Goal: Task Accomplishment & Management: Use online tool/utility

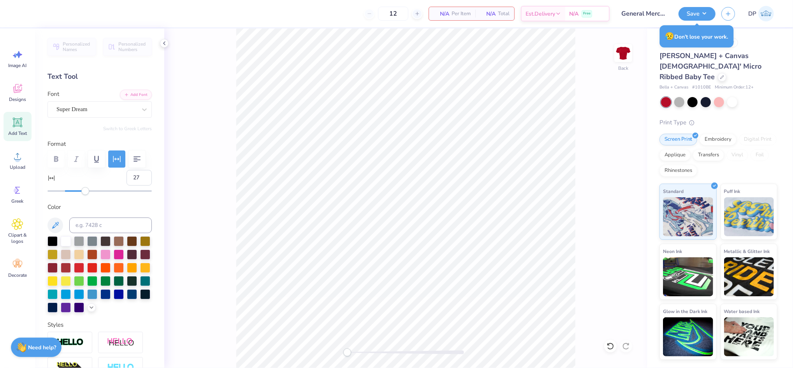
scroll to position [18, 0]
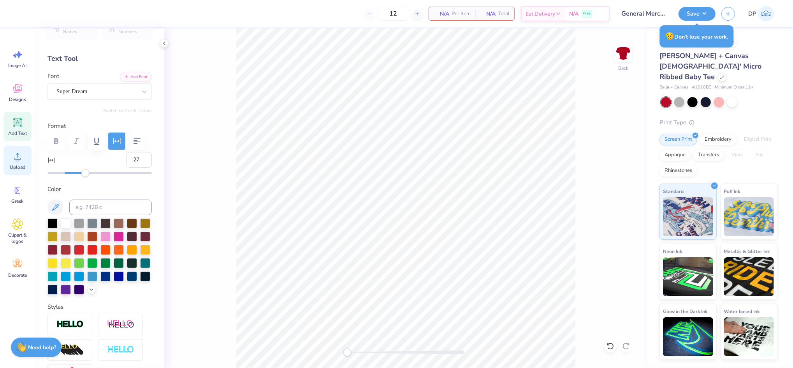
click at [20, 157] on icon at bounding box center [18, 156] width 12 height 12
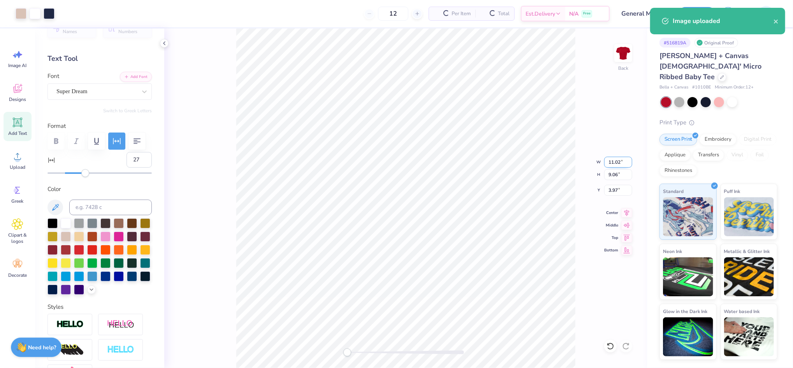
click at [614, 157] on input "11.02" at bounding box center [618, 162] width 28 height 11
type input "9"
click at [614, 183] on div "Back W 9 9 " H 9.06 9.06 " Y 3.97 3.97 " Center Middle Top Bottom" at bounding box center [405, 197] width 483 height 339
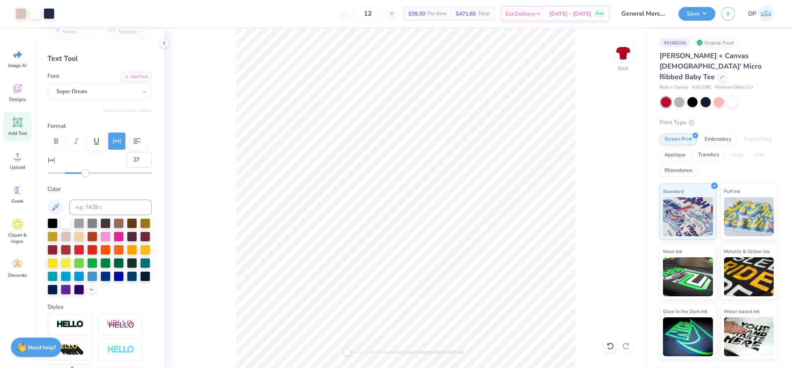
click at [611, 189] on div "Back" at bounding box center [405, 197] width 483 height 339
click at [615, 188] on input "5.48" at bounding box center [618, 190] width 28 height 11
type input "3"
click at [621, 187] on input "3" at bounding box center [618, 190] width 28 height 11
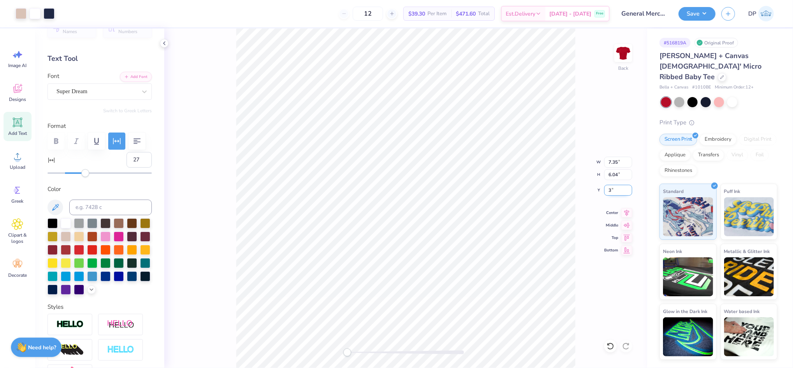
click at [621, 187] on input "3" at bounding box center [618, 190] width 28 height 11
click at [619, 188] on input "3" at bounding box center [618, 190] width 28 height 11
drag, startPoint x: 619, startPoint y: 188, endPoint x: 598, endPoint y: 188, distance: 20.2
click at [598, 188] on div "Back W 7.35 7.35 " H 6.04 6.04 " Y 3 3 " Center Middle Top Bottom" at bounding box center [405, 197] width 483 height 339
click at [614, 188] on input "3.00" at bounding box center [618, 190] width 28 height 11
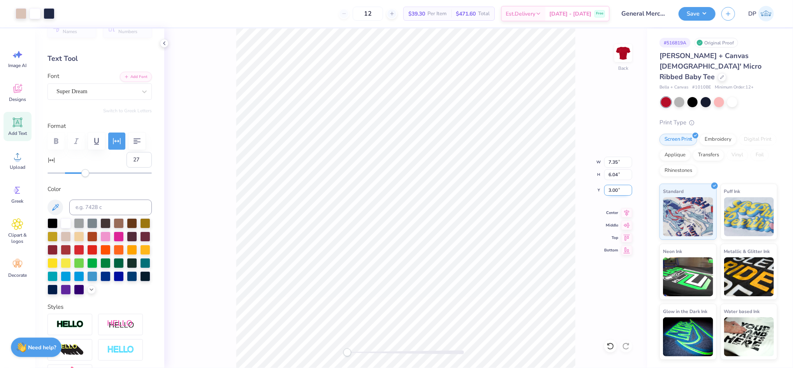
click at [614, 188] on input "3.00" at bounding box center [618, 190] width 28 height 11
type input "2"
click at [613, 160] on input "7.35" at bounding box center [618, 162] width 28 height 11
type input "9"
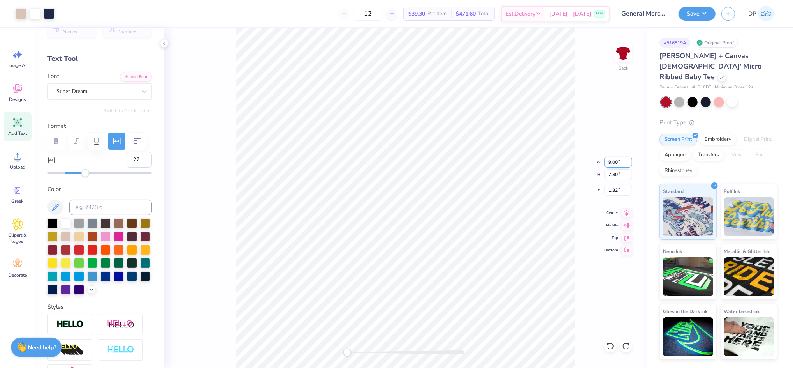
click at [612, 160] on input "9.00" at bounding box center [618, 162] width 28 height 11
drag, startPoint x: 620, startPoint y: 159, endPoint x: 592, endPoint y: 160, distance: 27.6
click at [593, 160] on div "Back W 9.00 9.00 " H 7.40 7.40 " Y 1.32 1.32 " Center Middle Top Bottom" at bounding box center [405, 197] width 483 height 339
click at [614, 160] on input "9.00" at bounding box center [618, 162] width 28 height 11
click at [614, 161] on input "9.00" at bounding box center [618, 162] width 28 height 11
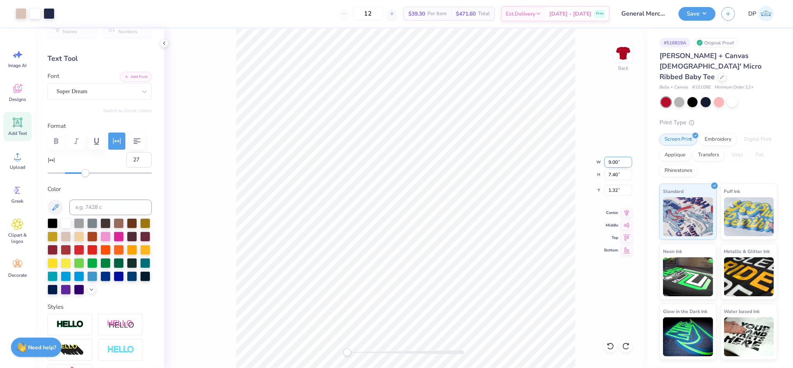
click at [614, 161] on input "9.00" at bounding box center [618, 162] width 28 height 11
type input "8"
click at [612, 160] on input "7.11" at bounding box center [618, 162] width 28 height 11
click at [628, 159] on input "7.12" at bounding box center [618, 162] width 28 height 11
click at [628, 159] on input "7.13" at bounding box center [618, 162] width 28 height 11
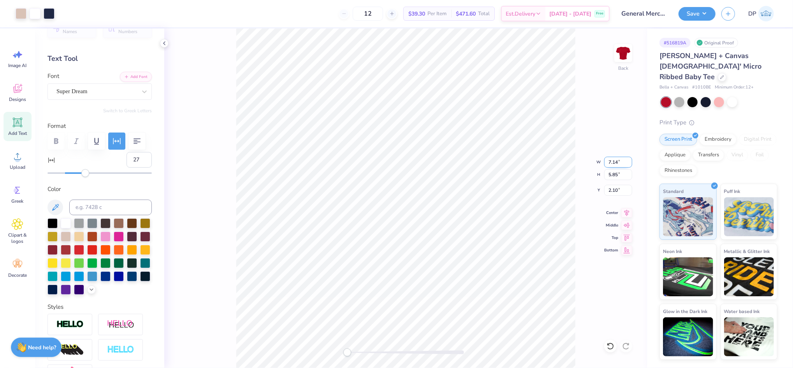
click at [628, 159] on input "7.14" at bounding box center [618, 162] width 28 height 11
click at [628, 159] on input "7.15" at bounding box center [618, 162] width 28 height 11
click at [628, 159] on input "7.16" at bounding box center [618, 162] width 28 height 11
click at [628, 159] on input "7.17" at bounding box center [618, 162] width 28 height 11
click at [628, 159] on input "7.18" at bounding box center [618, 162] width 28 height 11
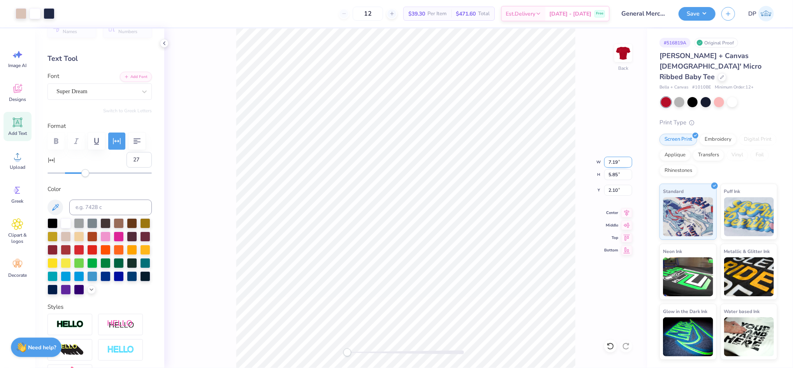
click at [628, 159] on input "7.19" at bounding box center [618, 162] width 28 height 11
click at [628, 159] on input "7.2" at bounding box center [618, 162] width 28 height 11
click at [628, 159] on input "7.21" at bounding box center [618, 162] width 28 height 11
click at [628, 159] on input "7.22" at bounding box center [618, 162] width 28 height 11
click at [628, 159] on input "7.23" at bounding box center [618, 162] width 28 height 11
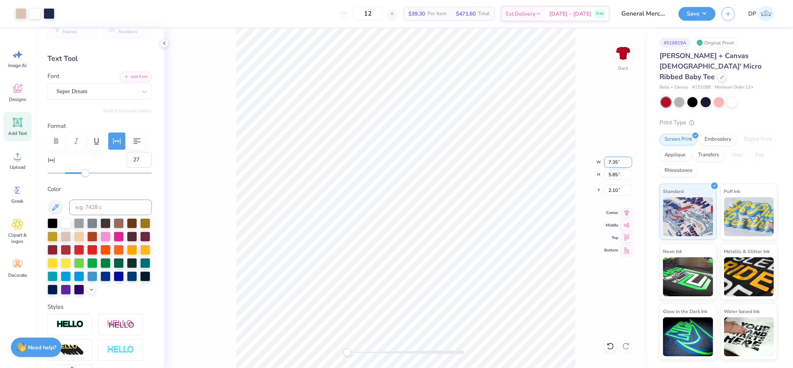
click at [628, 159] on input "7.35" at bounding box center [618, 162] width 28 height 11
click at [628, 159] on input "7.54" at bounding box center [618, 162] width 28 height 11
click at [628, 159] on input "7.55" at bounding box center [618, 162] width 28 height 11
click at [628, 159] on input "7.56" at bounding box center [618, 162] width 28 height 11
click at [628, 159] on input "7.69" at bounding box center [618, 162] width 28 height 11
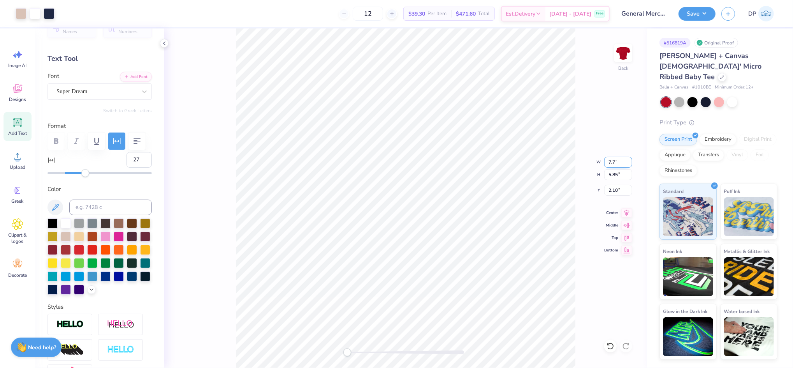
click at [628, 158] on input "7.7" at bounding box center [618, 162] width 28 height 11
click at [628, 158] on input "7.88" at bounding box center [618, 162] width 28 height 11
click at [631, 164] on input "7.87" at bounding box center [618, 162] width 28 height 11
click at [631, 164] on input "7.86" at bounding box center [618, 162] width 28 height 11
click at [631, 164] on input "7.83" at bounding box center [618, 162] width 28 height 11
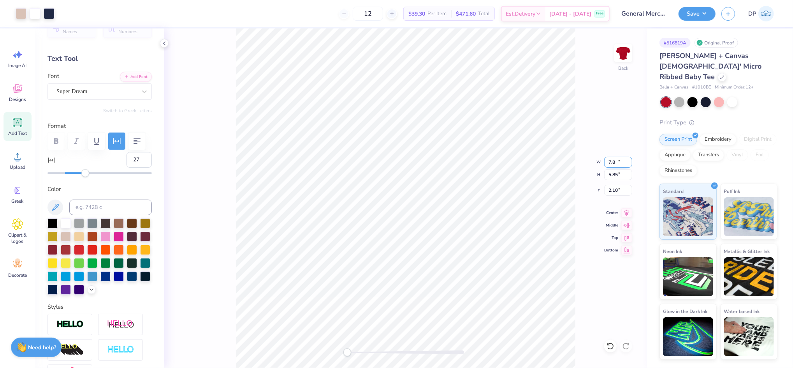
type input "7"
type input "8"
click at [614, 190] on input "2.10" at bounding box center [618, 190] width 28 height 11
type input "2"
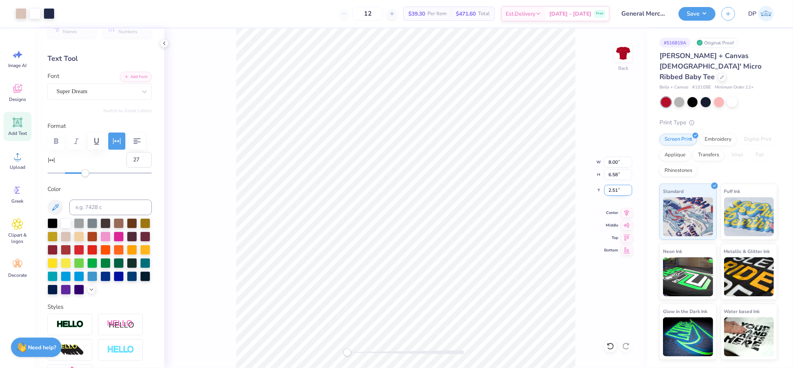
click at [620, 191] on input "2.51" at bounding box center [618, 190] width 28 height 11
click at [615, 188] on input "2.51" at bounding box center [618, 190] width 28 height 11
type input "3"
drag, startPoint x: 616, startPoint y: 190, endPoint x: 599, endPoint y: 190, distance: 17.1
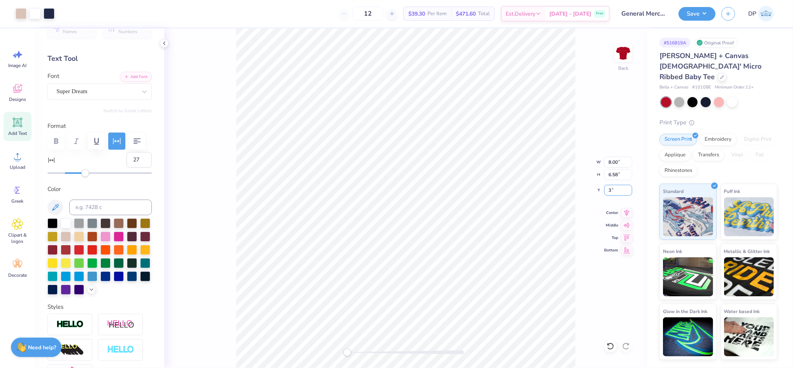
click at [599, 190] on div "Back W 8.00 8.00 " H 6.58 6.58 " Y 3 3 " Center Middle Top Bottom" at bounding box center [405, 197] width 483 height 339
click at [609, 190] on input "3.00" at bounding box center [618, 190] width 28 height 11
type input "2"
click at [615, 192] on input "2.00" at bounding box center [618, 190] width 28 height 11
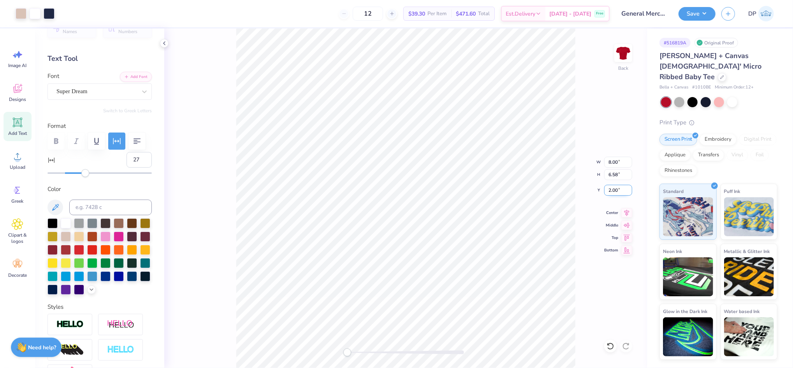
click at [615, 192] on input "2.00" at bounding box center [618, 190] width 28 height 11
type input "1"
click at [617, 192] on input "1.00" at bounding box center [618, 190] width 28 height 11
type input "1.50"
click at [565, 167] on div "Back W 8.00 H 6.58 Y 1.50 Center Middle Top Bottom" at bounding box center [405, 197] width 483 height 339
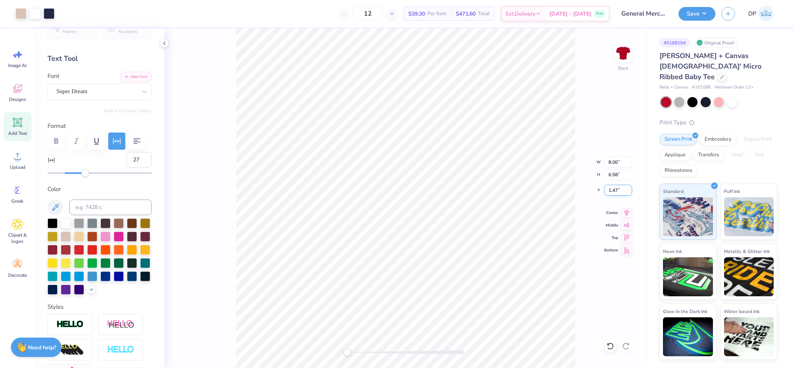
click at [613, 191] on input "1.47" at bounding box center [618, 190] width 28 height 11
click at [612, 191] on input "1.47" at bounding box center [618, 190] width 28 height 11
type input "1.5"
click at [15, 121] on icon at bounding box center [17, 122] width 7 height 7
type input "0"
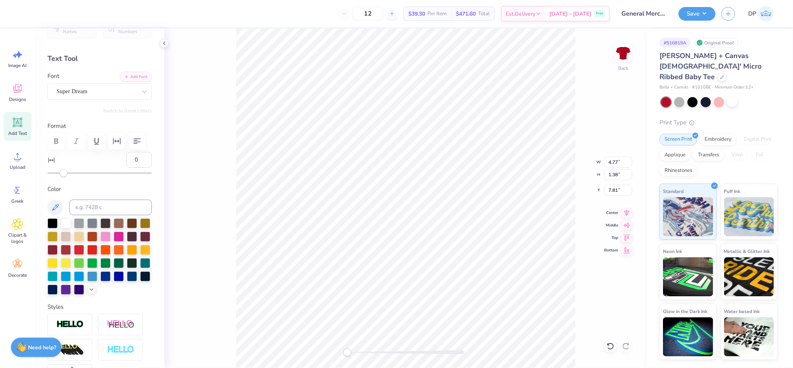
drag, startPoint x: 135, startPoint y: 252, endPoint x: 165, endPoint y: 256, distance: 30.0
click at [124, 241] on div at bounding box center [119, 236] width 10 height 10
click at [359, 357] on div "Back W 4.77 4.77 " H 1.38 1.38 " Y 7.81 7.81 " Center Middle Top Bottom" at bounding box center [405, 197] width 483 height 339
type textarea "EVAN SCHOLARS"
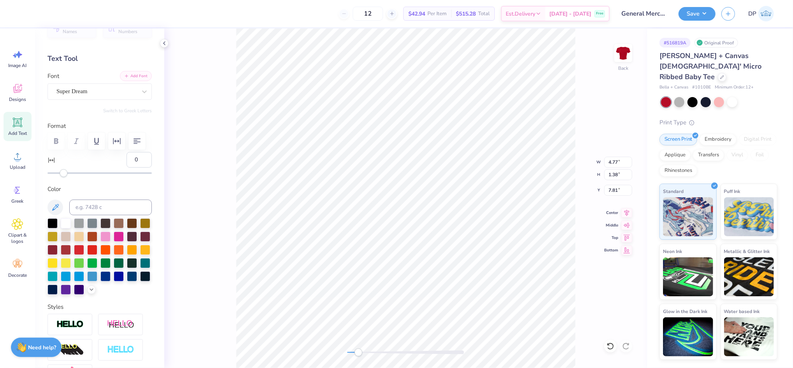
click at [140, 77] on button "Add Font" at bounding box center [136, 76] width 32 height 10
click at [16, 125] on icon at bounding box center [17, 122] width 7 height 7
click at [124, 241] on div at bounding box center [119, 235] width 10 height 10
paste textarea "Chicks"
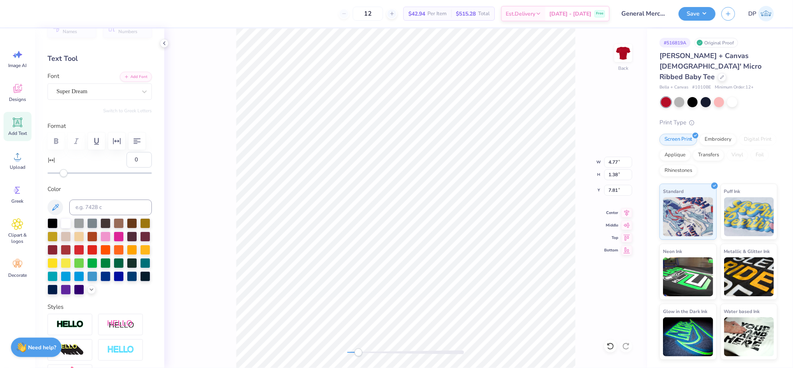
type textarea "Chicks"
drag, startPoint x: 358, startPoint y: 351, endPoint x: 366, endPoint y: 354, distance: 9.3
click at [366, 354] on div "Accessibility label" at bounding box center [366, 352] width 8 height 8
click at [141, 76] on button "Add Font" at bounding box center [136, 76] width 32 height 10
click at [139, 75] on button "Add Font" at bounding box center [136, 76] width 32 height 10
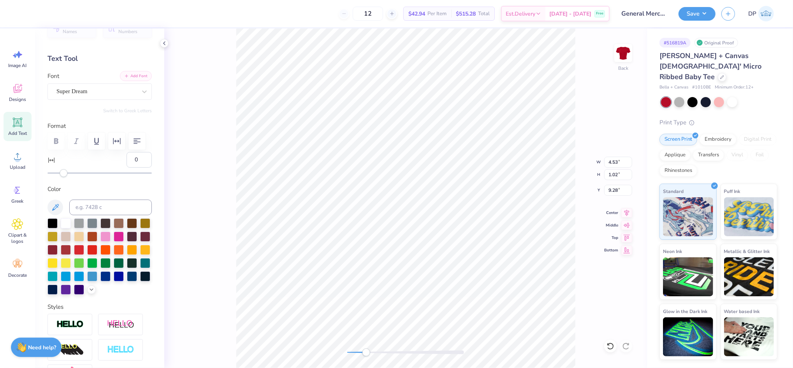
click at [121, 72] on button "Add Font" at bounding box center [136, 76] width 32 height 10
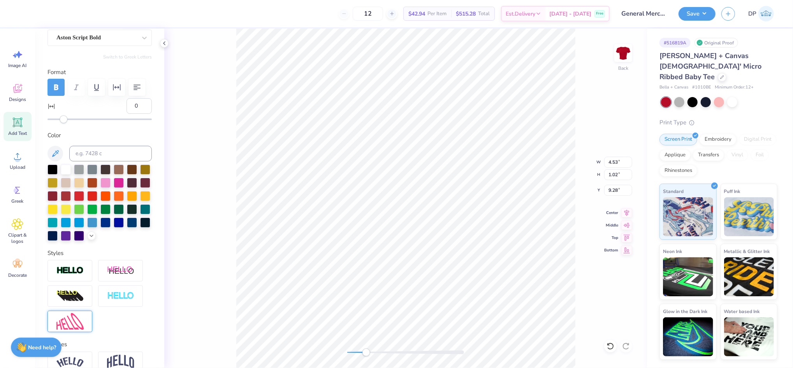
scroll to position [174, 0]
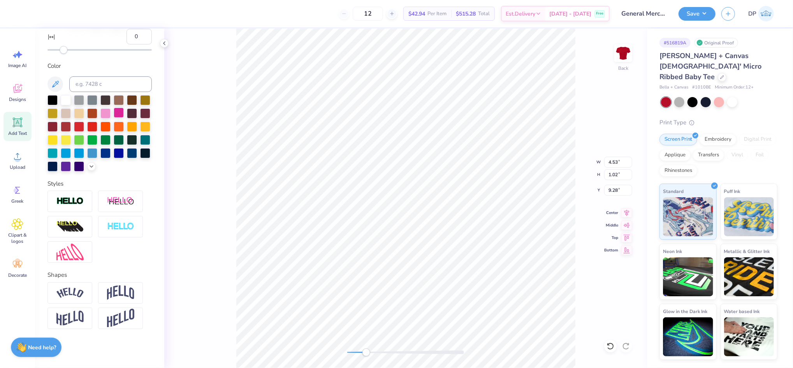
drag, startPoint x: 79, startPoint y: 197, endPoint x: 127, endPoint y: 135, distance: 77.6
click at [78, 197] on img at bounding box center [69, 201] width 27 height 9
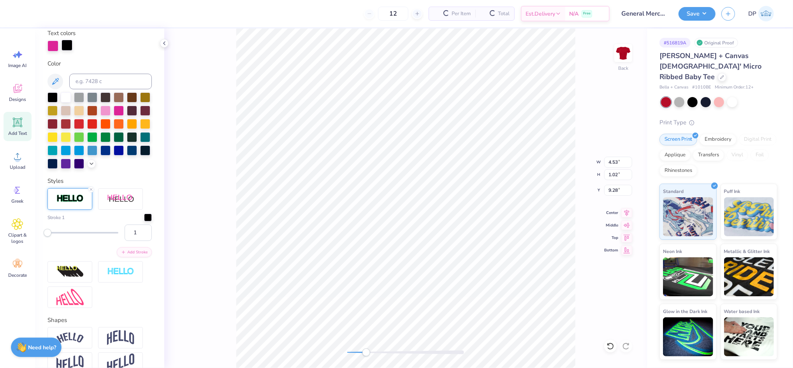
click at [67, 51] on div at bounding box center [67, 45] width 11 height 11
click at [124, 115] on div at bounding box center [119, 110] width 10 height 10
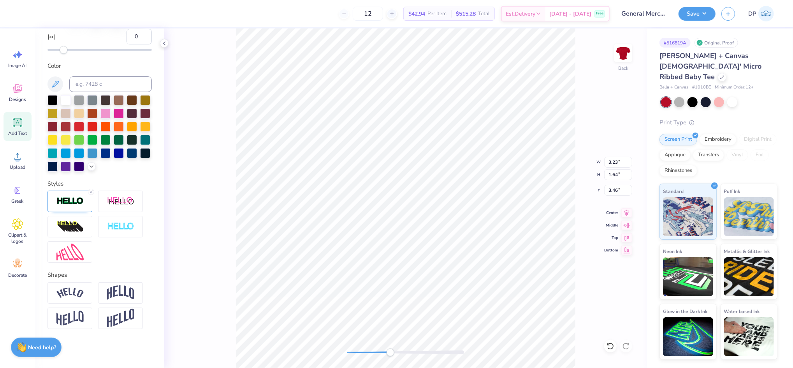
drag, startPoint x: 364, startPoint y: 350, endPoint x: 396, endPoint y: 355, distance: 32.3
click at [394, 355] on div "Accessibility label" at bounding box center [391, 352] width 8 height 8
click at [354, 361] on div "Back W 3.23 3.23 " H 1.64 1.64 " Y 3.46 3.46 " Center Middle Top Bottom" at bounding box center [405, 197] width 483 height 339
type input "4.89"
type input "2.40"
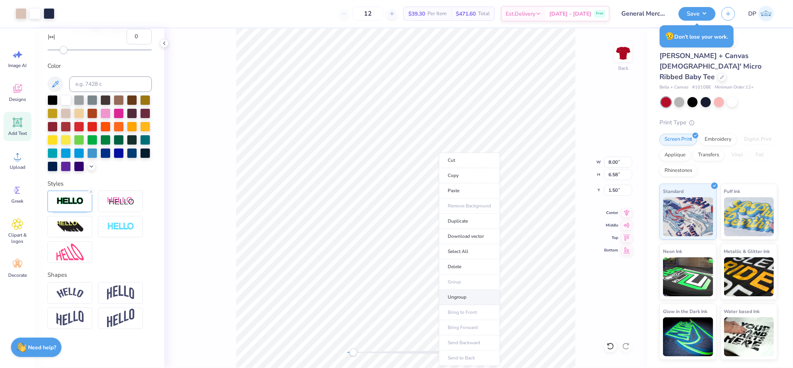
click at [461, 299] on li "Ungroup" at bounding box center [469, 296] width 61 height 15
type input "3.09"
type input "2.19"
type input "3.68"
type input "2.47"
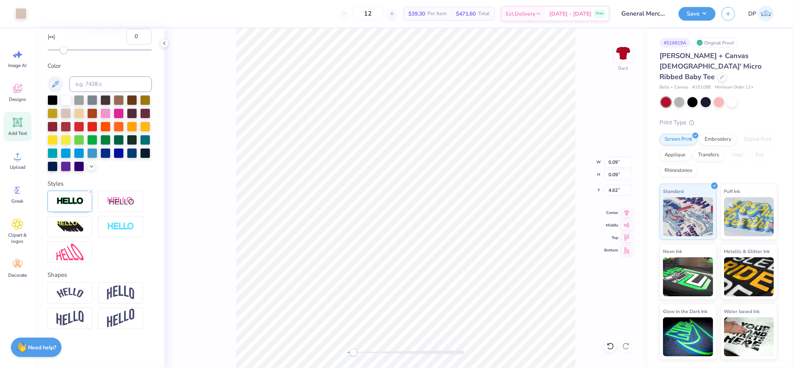
type input "1.22"
type input "3.48"
type input "2.02"
type input "1.43"
type input "3.68"
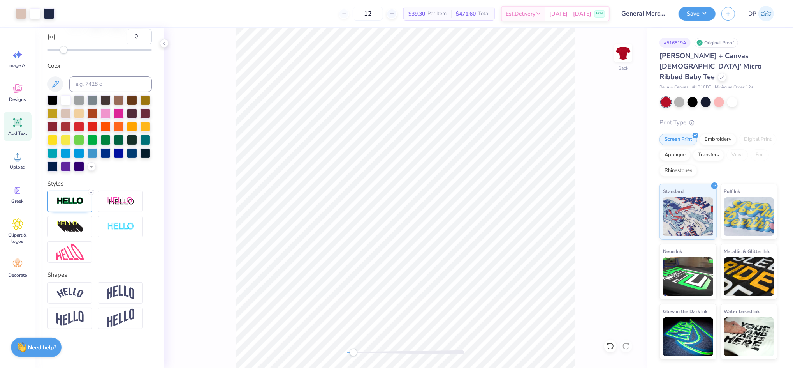
click at [219, 343] on div "Back" at bounding box center [405, 197] width 483 height 339
click at [378, 281] on li "Group" at bounding box center [387, 281] width 61 height 15
type input "4.89"
type input "4.66"
type input "3.46"
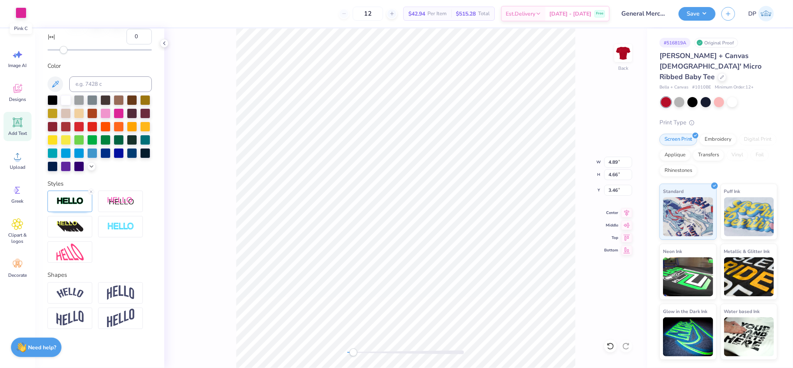
click at [23, 10] on div at bounding box center [21, 12] width 11 height 11
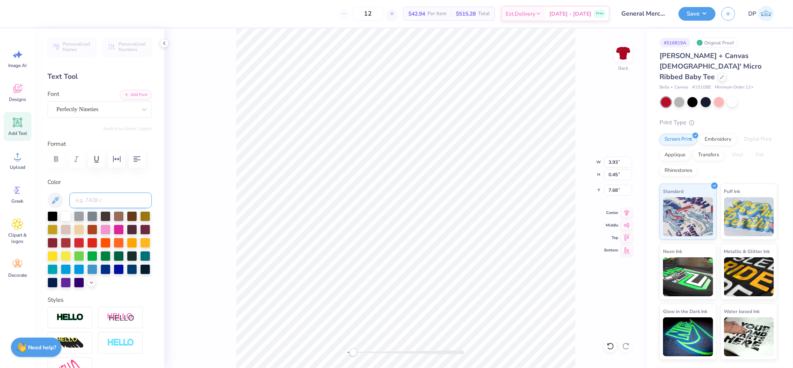
click at [109, 208] on input at bounding box center [110, 200] width 83 height 16
type input "533"
click at [609, 347] on icon at bounding box center [611, 346] width 8 height 8
type input "4.89"
type input "2.40"
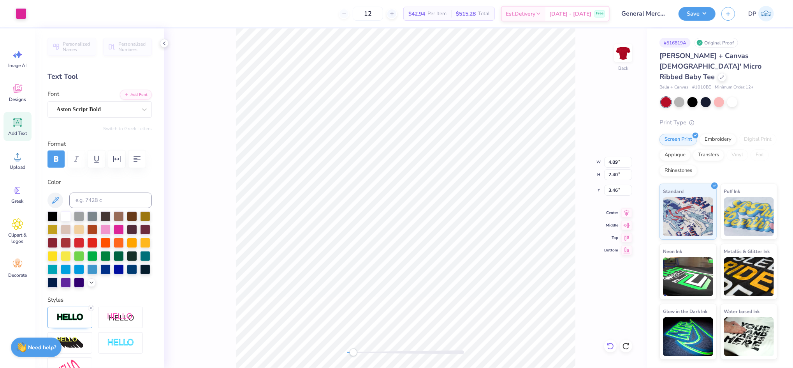
type input "3.46"
click at [19, 16] on div at bounding box center [21, 12] width 11 height 11
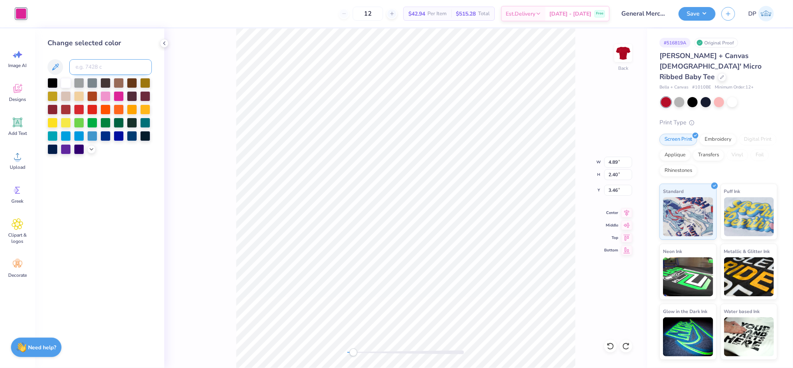
click at [88, 66] on input at bounding box center [110, 67] width 83 height 16
drag, startPoint x: 77, startPoint y: 65, endPoint x: 150, endPoint y: 75, distance: 72.7
click at [148, 74] on input "4575C" at bounding box center [110, 67] width 83 height 16
type input "4755"
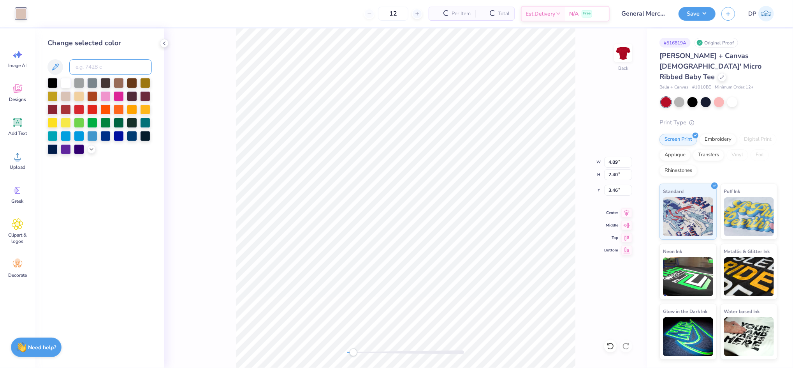
scroll to position [0, 0]
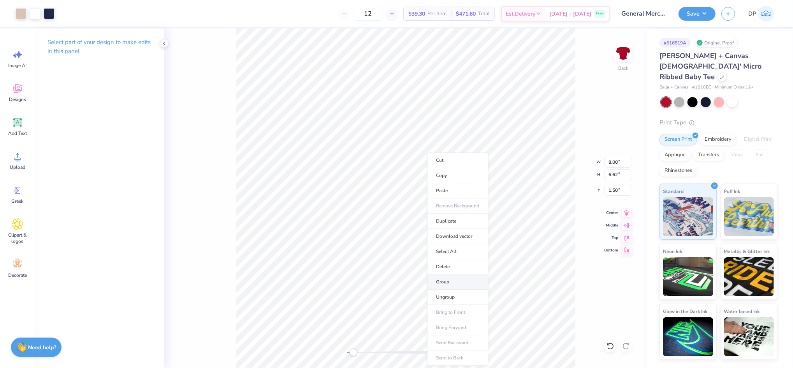
click at [447, 280] on li "Group" at bounding box center [457, 281] width 61 height 15
click at [341, 353] on div "Back W 8.00 8.00 " H 6.62 6.62 " Y 1.50 1.50 " Center Middle Top Bottom" at bounding box center [405, 197] width 483 height 339
click at [613, 188] on input "1.50" at bounding box center [618, 190] width 28 height 11
type input "2"
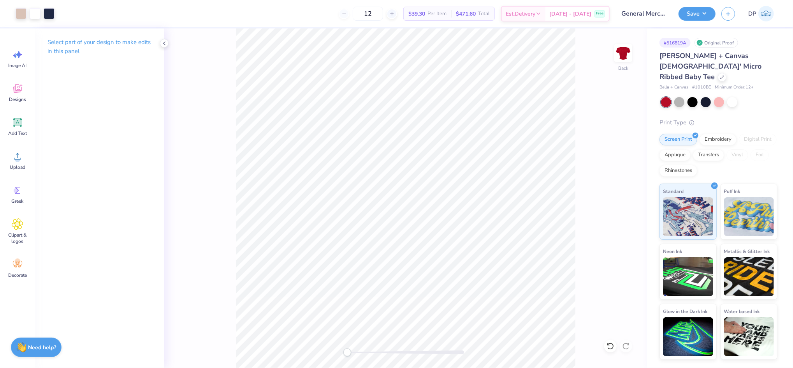
click at [344, 357] on div "Back" at bounding box center [405, 197] width 483 height 339
click at [713, 14] on button "Save" at bounding box center [697, 13] width 37 height 14
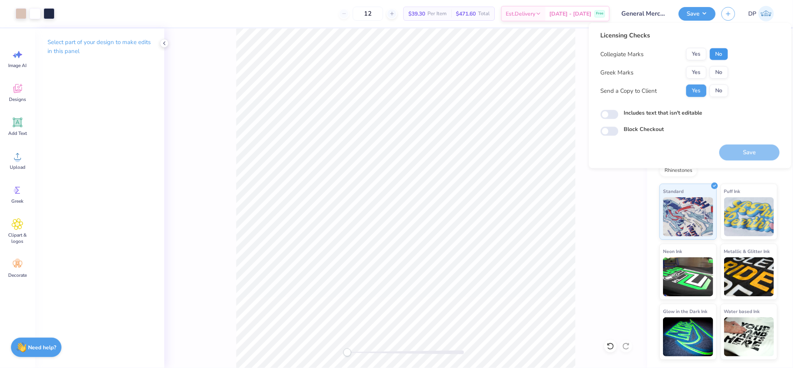
click at [721, 52] on button "No" at bounding box center [719, 54] width 19 height 12
click at [727, 78] on div "Yes No" at bounding box center [707, 72] width 42 height 12
click at [724, 73] on button "No" at bounding box center [719, 72] width 19 height 12
click at [640, 114] on label "Includes text that isn't editable" at bounding box center [663, 113] width 79 height 8
click at [619, 114] on input "Includes text that isn't editable" at bounding box center [610, 114] width 18 height 9
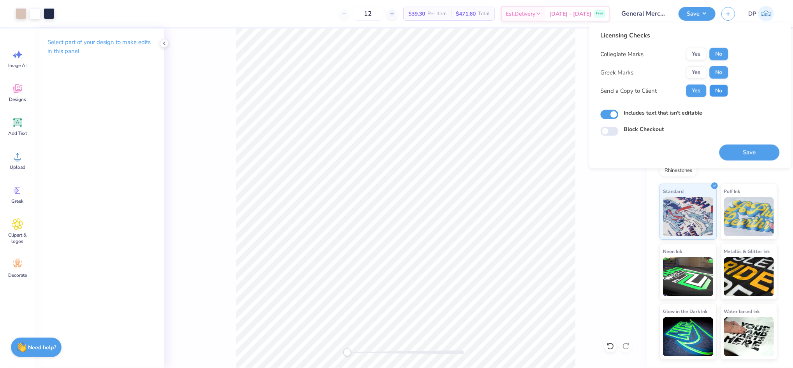
click at [725, 92] on button "No" at bounding box center [719, 90] width 19 height 12
click at [698, 89] on button "Yes" at bounding box center [696, 90] width 20 height 12
click at [669, 109] on label "Includes text that isn't editable" at bounding box center [663, 113] width 79 height 8
click at [619, 110] on input "Includes text that isn't editable" at bounding box center [610, 114] width 18 height 9
checkbox input "false"
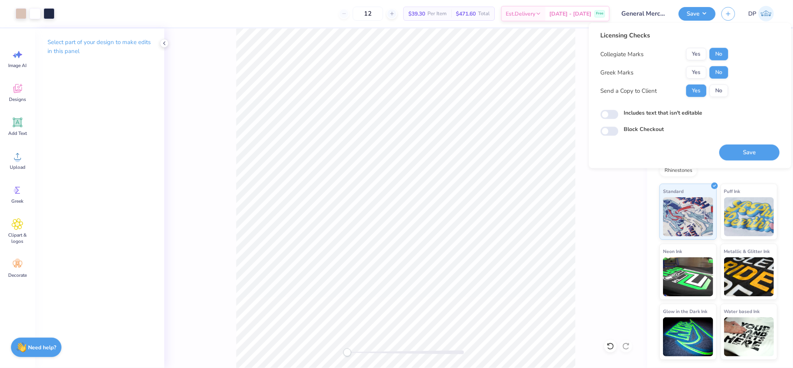
click at [336, 363] on div "Back" at bounding box center [405, 197] width 483 height 339
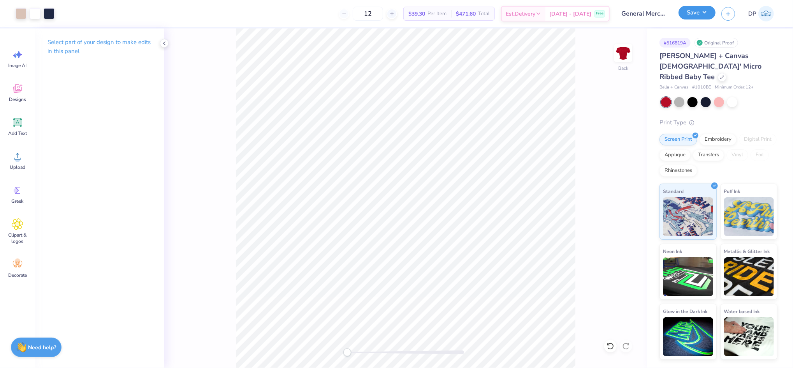
click at [707, 9] on button "Save" at bounding box center [697, 13] width 37 height 14
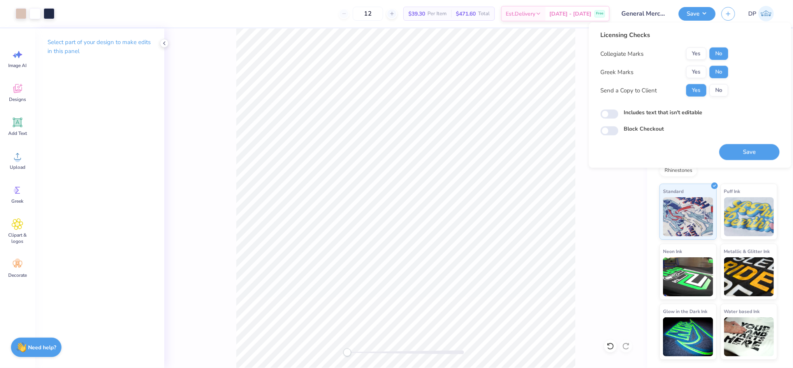
click at [687, 111] on label "Includes text that isn't editable" at bounding box center [663, 112] width 79 height 8
click at [619, 111] on input "Includes text that isn't editable" at bounding box center [610, 113] width 18 height 9
click at [687, 113] on label "Includes text that isn't editable" at bounding box center [663, 112] width 79 height 8
click at [619, 113] on input "Includes text that isn't editable" at bounding box center [610, 113] width 18 height 9
checkbox input "false"
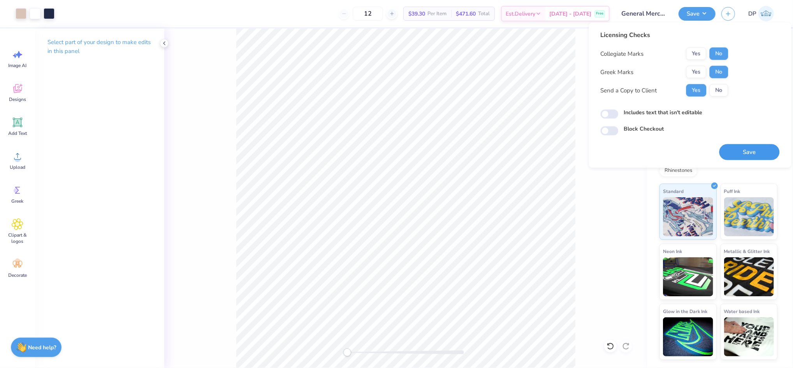
click at [732, 152] on button "Save" at bounding box center [749, 152] width 60 height 16
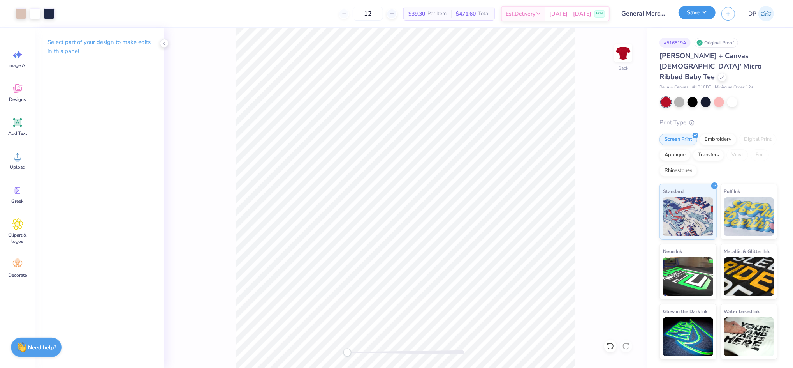
click at [708, 10] on button "Save" at bounding box center [697, 13] width 37 height 14
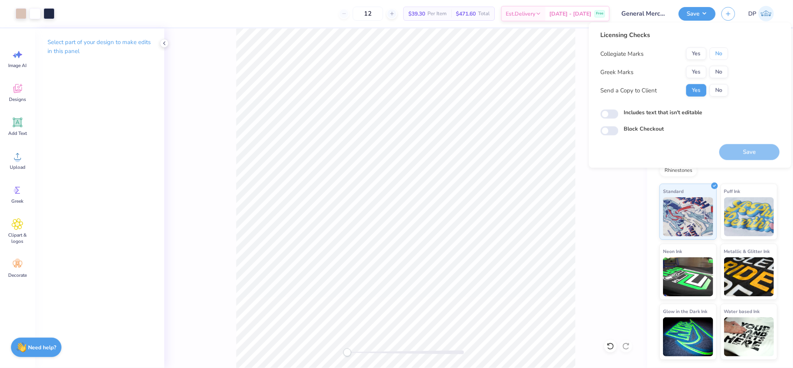
drag, startPoint x: 716, startPoint y: 58, endPoint x: 718, endPoint y: 63, distance: 5.4
click at [716, 58] on button "No" at bounding box center [719, 53] width 19 height 12
click at [720, 72] on button "No" at bounding box center [719, 72] width 19 height 12
click at [668, 113] on label "Includes text that isn't editable" at bounding box center [663, 112] width 79 height 8
click at [619, 113] on input "Includes text that isn't editable" at bounding box center [610, 113] width 18 height 9
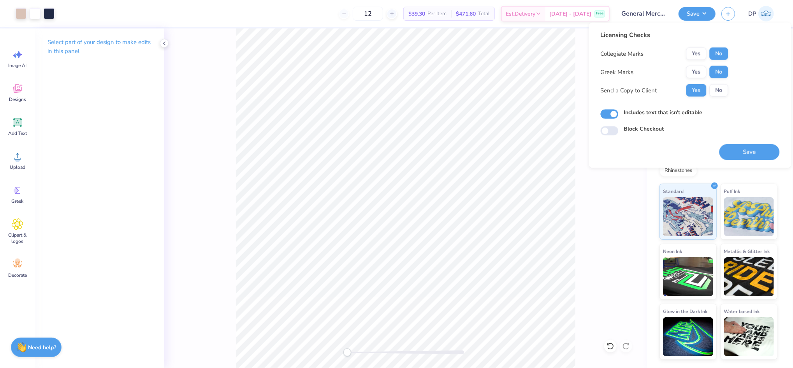
click at [668, 113] on label "Includes text that isn't editable" at bounding box center [663, 112] width 79 height 8
click at [619, 113] on input "Includes text that isn't editable" at bounding box center [610, 113] width 18 height 9
checkbox input "false"
click at [739, 153] on button "Save" at bounding box center [749, 152] width 60 height 16
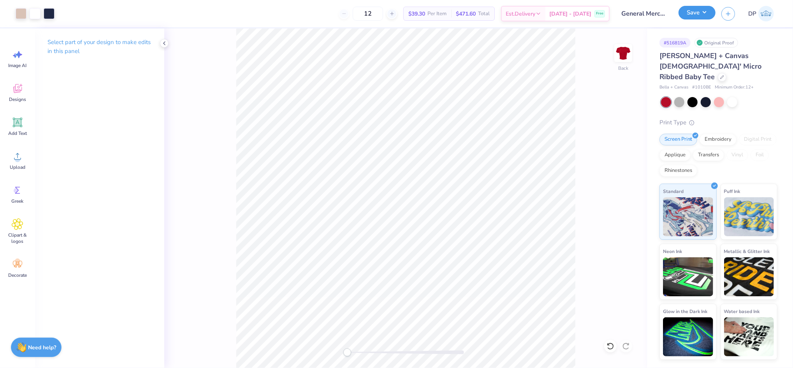
click at [686, 11] on button "Save" at bounding box center [697, 13] width 37 height 14
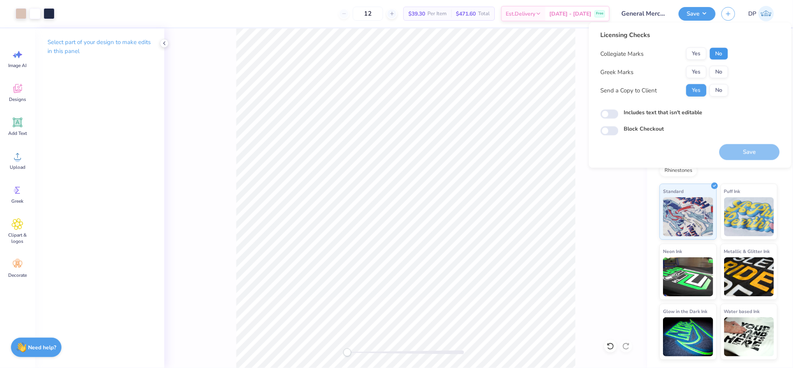
click at [714, 54] on button "No" at bounding box center [719, 53] width 19 height 12
click at [718, 74] on button "No" at bounding box center [719, 72] width 19 height 12
click at [645, 114] on label "Includes text that isn't editable" at bounding box center [663, 112] width 79 height 8
click at [618, 113] on input "Includes text that isn't editable" at bounding box center [610, 113] width 18 height 9
checkbox input "true"
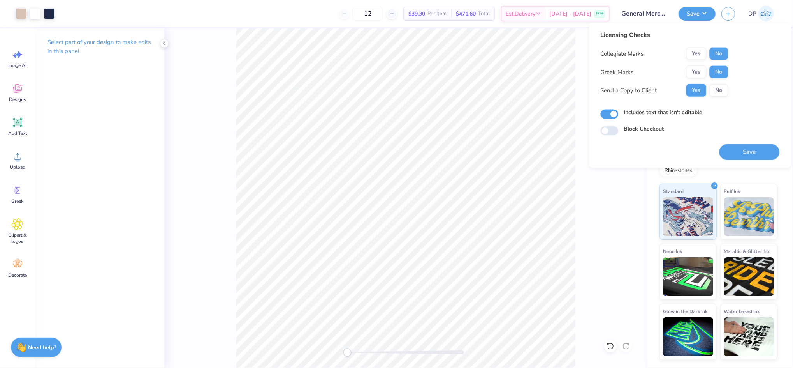
click at [758, 109] on div "Includes text that isn't editable" at bounding box center [690, 112] width 179 height 9
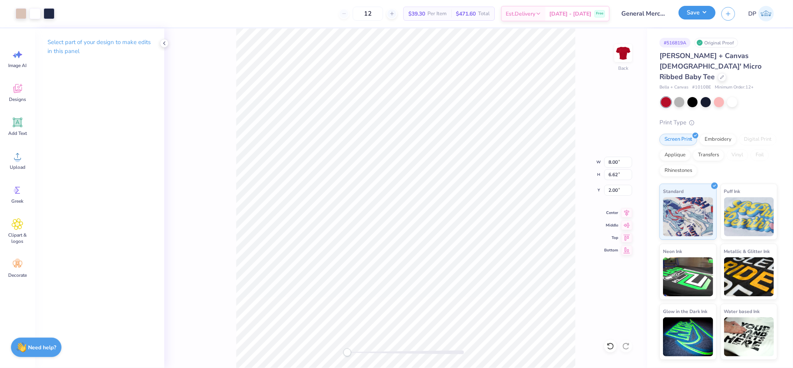
click at [713, 14] on button "Save" at bounding box center [697, 13] width 37 height 14
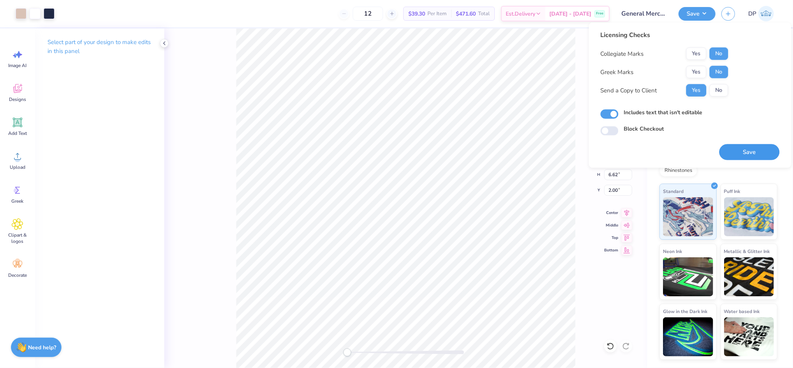
click at [740, 148] on button "Save" at bounding box center [749, 152] width 60 height 16
click at [621, 115] on div "Includes text that isn't editable" at bounding box center [690, 112] width 179 height 9
click at [615, 114] on input "Includes text that isn't editable" at bounding box center [610, 113] width 18 height 9
click at [608, 114] on input "Includes text that isn't editable" at bounding box center [610, 113] width 18 height 9
click at [603, 120] on div "Licensing Checks Collegiate Marks Yes No Greek Marks Yes No Send a Copy to Clie…" at bounding box center [690, 82] width 179 height 105
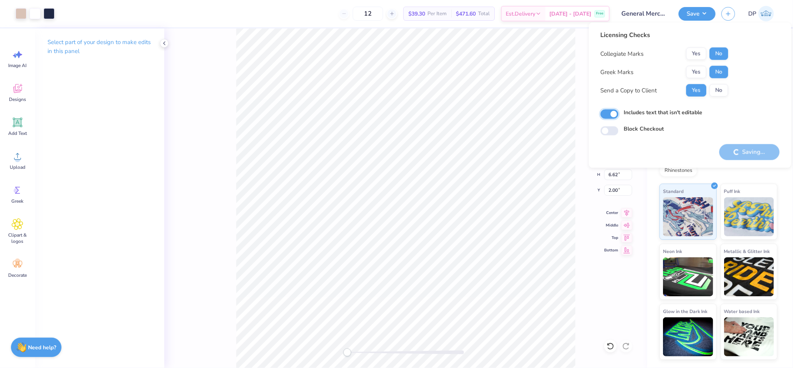
click at [606, 114] on input "Includes text that isn't editable" at bounding box center [610, 113] width 18 height 9
checkbox input "false"
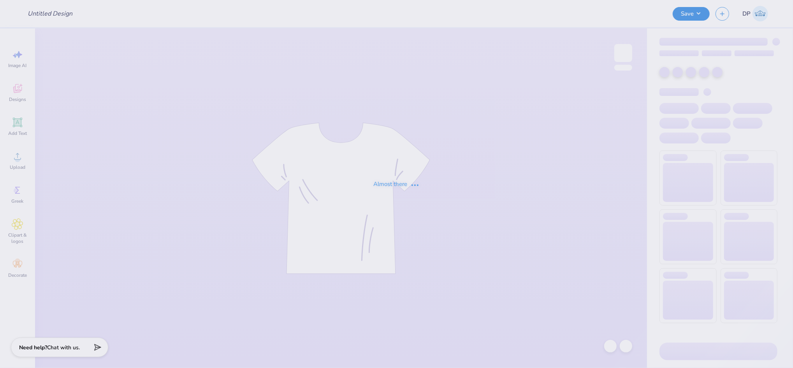
type input "CMP 2026 Swag - [GEOGRAPHIC_DATA][PERSON_NAME]"
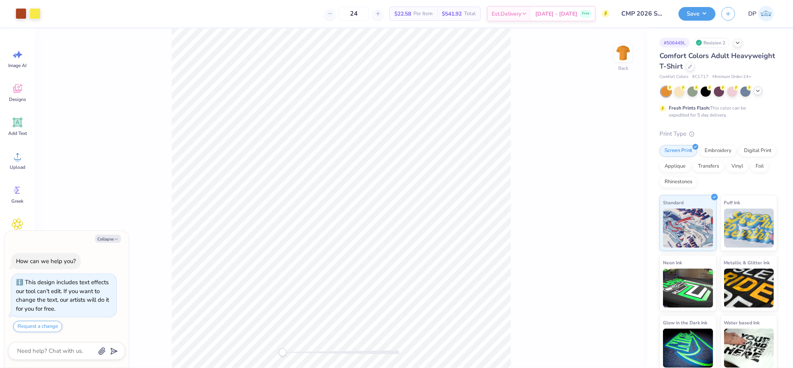
click at [756, 92] on icon at bounding box center [758, 91] width 6 height 6
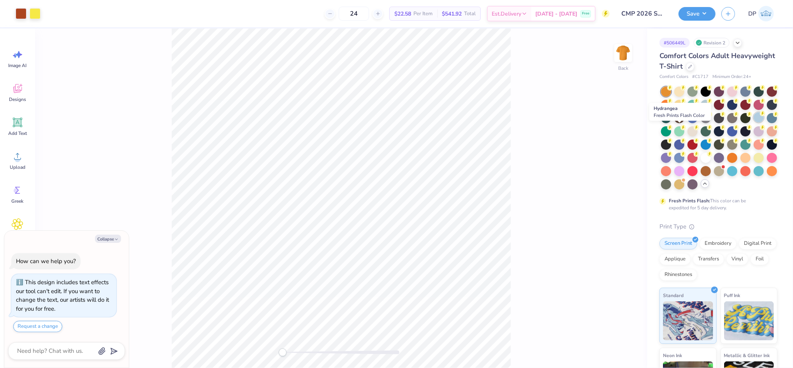
click at [754, 122] on div at bounding box center [759, 117] width 10 height 10
click at [684, 133] on div at bounding box center [679, 130] width 10 height 10
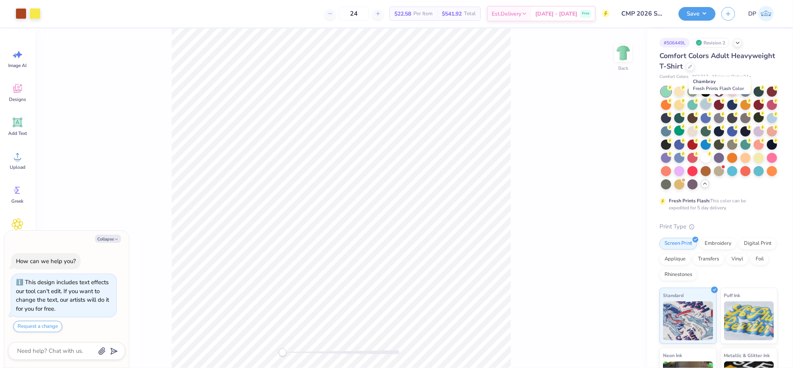
click at [711, 105] on div at bounding box center [706, 104] width 10 height 10
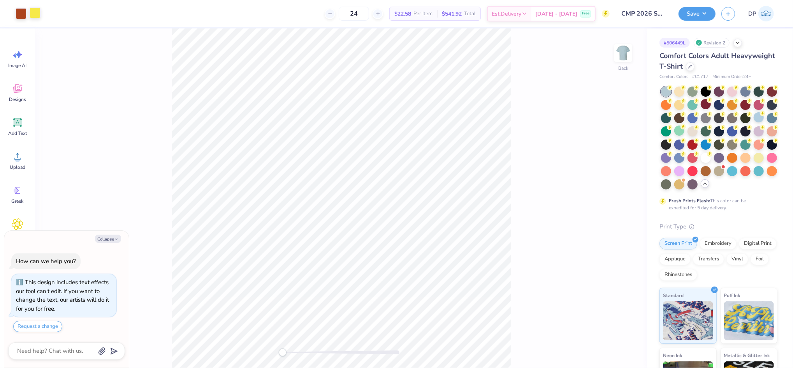
click at [34, 14] on div at bounding box center [35, 12] width 11 height 11
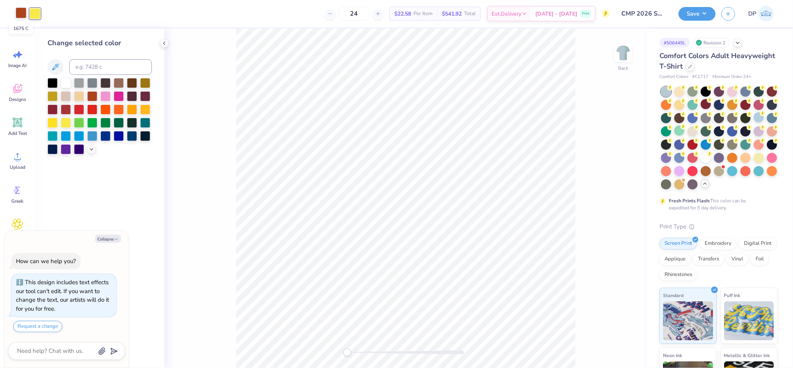
click at [17, 14] on div at bounding box center [21, 12] width 11 height 11
click at [149, 122] on div at bounding box center [145, 122] width 10 height 10
click at [35, 16] on div at bounding box center [35, 12] width 11 height 11
click at [90, 146] on icon at bounding box center [91, 148] width 6 height 6
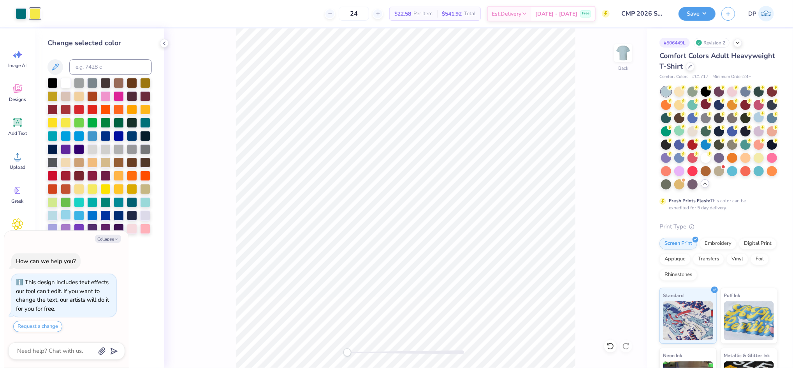
click at [66, 215] on div at bounding box center [66, 214] width 10 height 10
click at [105, 163] on div at bounding box center [105, 162] width 10 height 10
click at [145, 175] on div at bounding box center [145, 175] width 10 height 10
drag, startPoint x: 350, startPoint y: 352, endPoint x: 357, endPoint y: 353, distance: 7.1
click at [357, 353] on div "Accessibility label" at bounding box center [357, 352] width 8 height 8
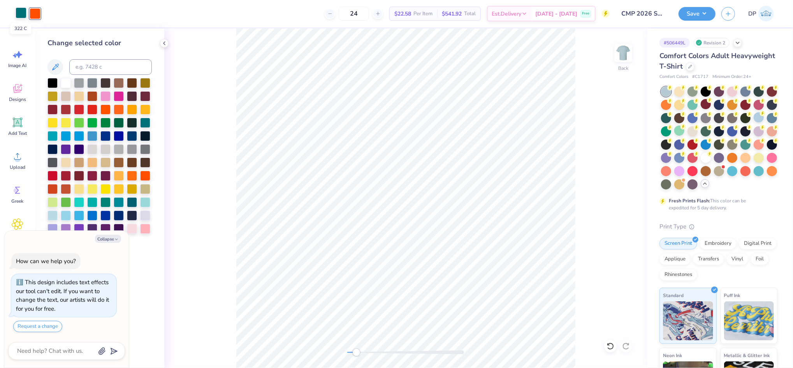
click at [23, 12] on div at bounding box center [21, 12] width 11 height 11
drag, startPoint x: 354, startPoint y: 351, endPoint x: 350, endPoint y: 355, distance: 5.5
click at [350, 355] on div "Accessibility label" at bounding box center [352, 352] width 8 height 8
click at [21, 8] on div at bounding box center [21, 13] width 11 height 11
click at [53, 136] on div at bounding box center [52, 135] width 10 height 10
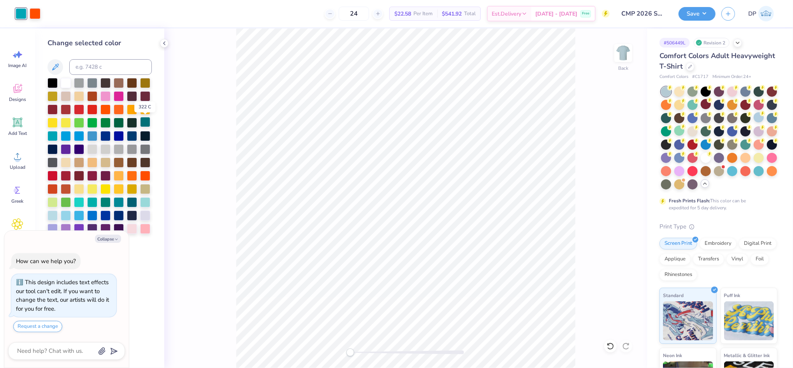
click at [142, 123] on div at bounding box center [145, 122] width 10 height 10
click at [39, 14] on div at bounding box center [35, 12] width 11 height 11
click at [37, 14] on div at bounding box center [35, 13] width 11 height 11
click at [91, 111] on div at bounding box center [92, 109] width 10 height 10
click at [130, 176] on div at bounding box center [132, 175] width 10 height 10
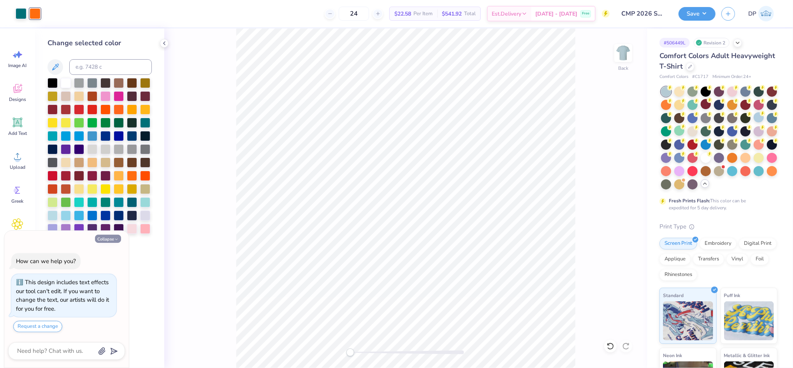
click at [113, 238] on button "Collapse" at bounding box center [108, 238] width 26 height 8
type textarea "x"
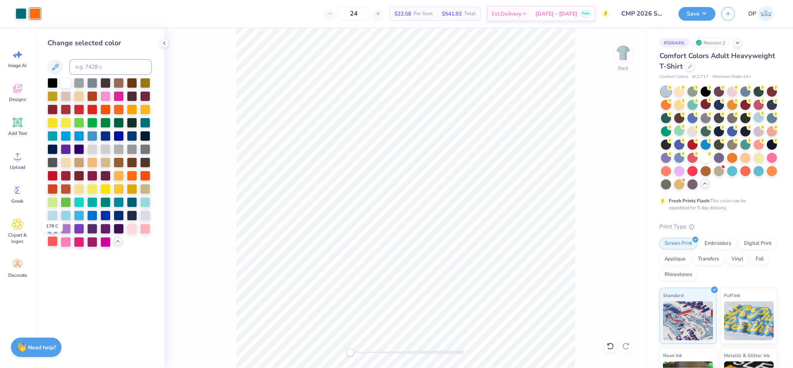
click at [53, 242] on div at bounding box center [52, 241] width 10 height 10
click at [19, 16] on div at bounding box center [21, 12] width 11 height 11
click at [54, 135] on div at bounding box center [52, 135] width 10 height 10
click at [88, 202] on div at bounding box center [92, 201] width 10 height 10
click at [103, 202] on div at bounding box center [105, 201] width 10 height 10
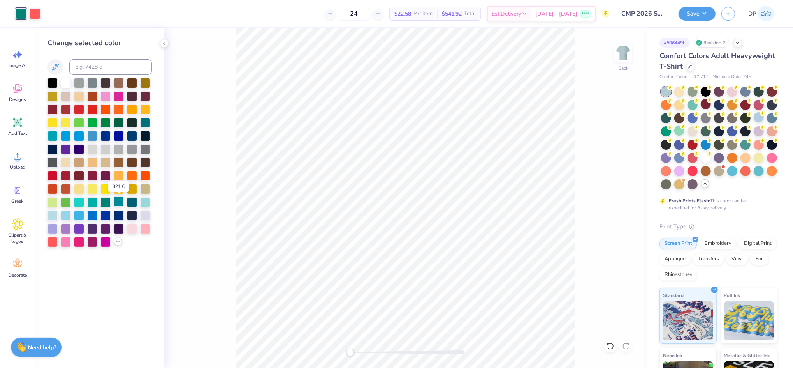
click at [120, 202] on div at bounding box center [119, 201] width 10 height 10
click at [335, 353] on div "Back" at bounding box center [405, 197] width 483 height 339
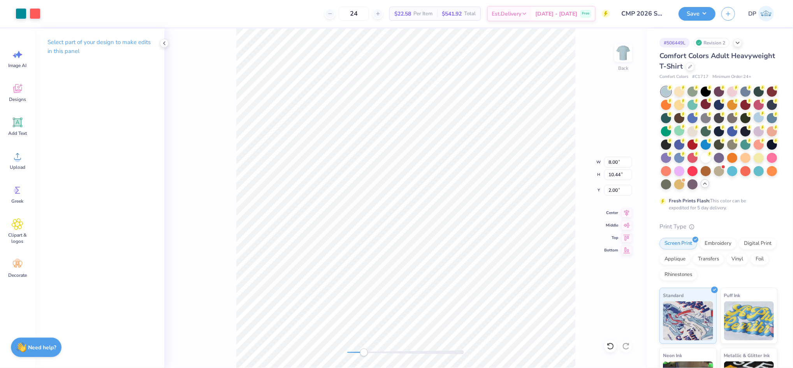
drag, startPoint x: 348, startPoint y: 351, endPoint x: 364, endPoint y: 353, distance: 16.1
click at [364, 353] on div "Accessibility label" at bounding box center [364, 352] width 8 height 8
drag, startPoint x: 364, startPoint y: 352, endPoint x: 355, endPoint y: 355, distance: 9.4
click at [355, 355] on div "Accessibility label" at bounding box center [355, 352] width 8 height 8
click at [36, 13] on div at bounding box center [35, 12] width 11 height 11
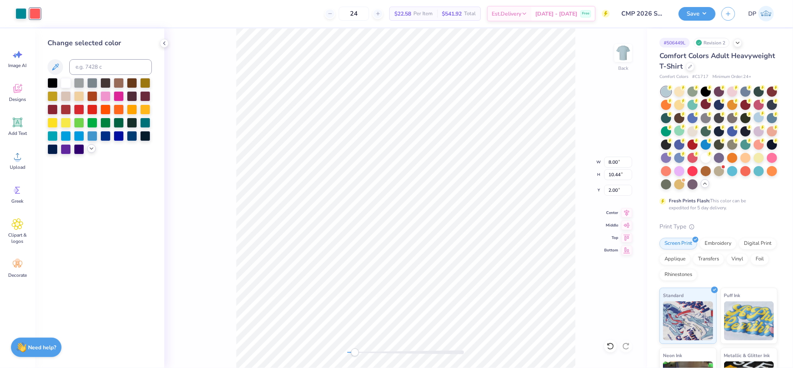
click at [92, 151] on icon at bounding box center [91, 148] width 6 height 6
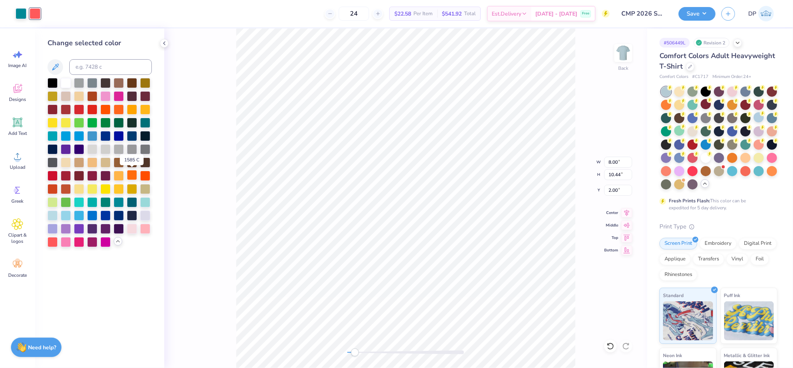
click at [129, 175] on div at bounding box center [132, 175] width 10 height 10
click at [146, 174] on div at bounding box center [145, 175] width 10 height 10
click at [94, 161] on div at bounding box center [92, 162] width 10 height 10
click at [144, 228] on div at bounding box center [145, 228] width 10 height 10
click at [53, 244] on div at bounding box center [52, 241] width 10 height 10
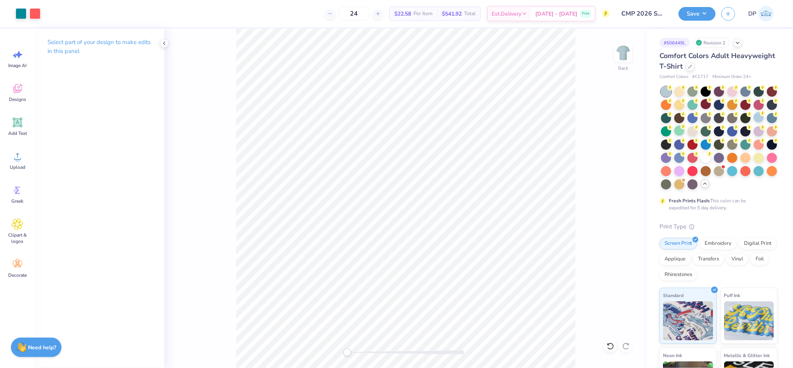
click at [322, 352] on div "Back" at bounding box center [405, 197] width 483 height 339
click at [22, 17] on div at bounding box center [21, 12] width 11 height 11
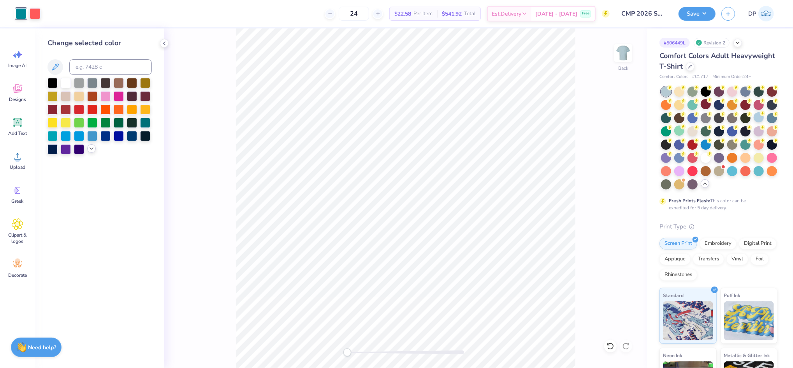
click at [89, 150] on icon at bounding box center [91, 148] width 6 height 6
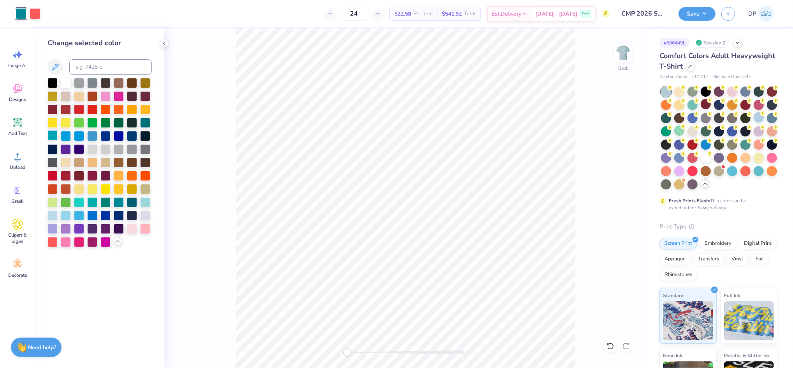
click at [52, 139] on div at bounding box center [52, 135] width 10 height 10
click at [69, 214] on div at bounding box center [66, 214] width 10 height 10
click at [93, 202] on div at bounding box center [92, 201] width 10 height 10
click at [102, 201] on div at bounding box center [105, 201] width 10 height 10
click at [119, 202] on div at bounding box center [119, 201] width 10 height 10
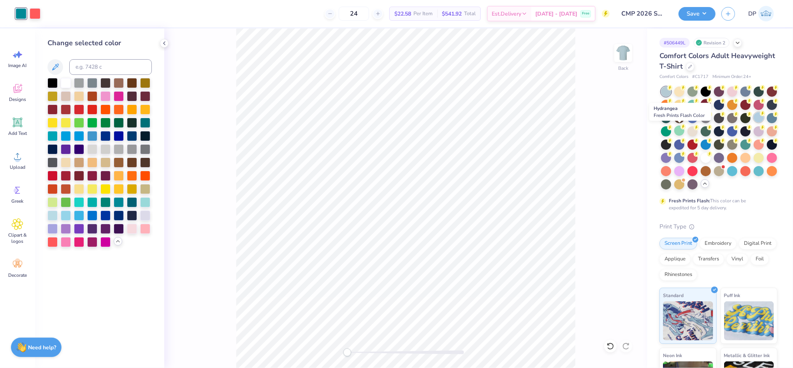
click at [754, 122] on div at bounding box center [759, 117] width 10 height 10
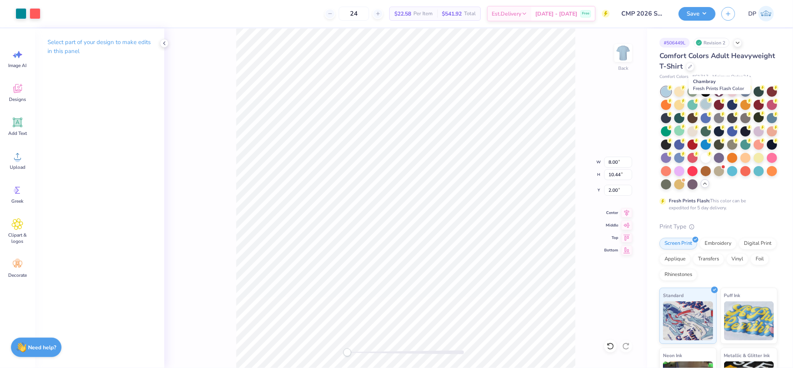
click at [711, 107] on div at bounding box center [706, 104] width 10 height 10
click at [754, 122] on div at bounding box center [759, 117] width 10 height 10
click at [711, 104] on div at bounding box center [706, 104] width 10 height 10
click at [767, 135] on div at bounding box center [772, 130] width 10 height 10
click at [711, 134] on div at bounding box center [706, 130] width 10 height 10
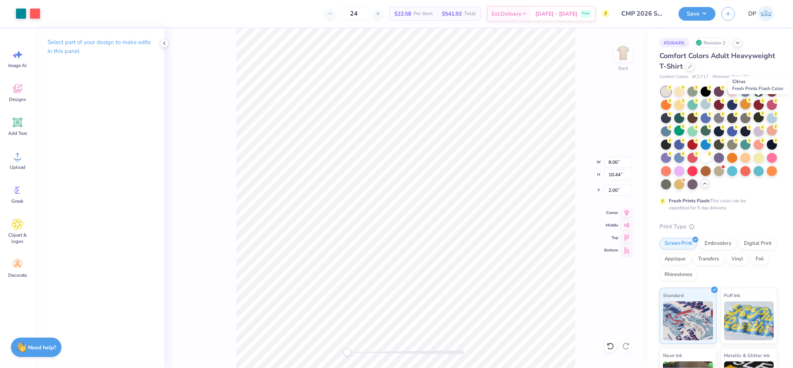
click at [751, 107] on div at bounding box center [746, 104] width 10 height 10
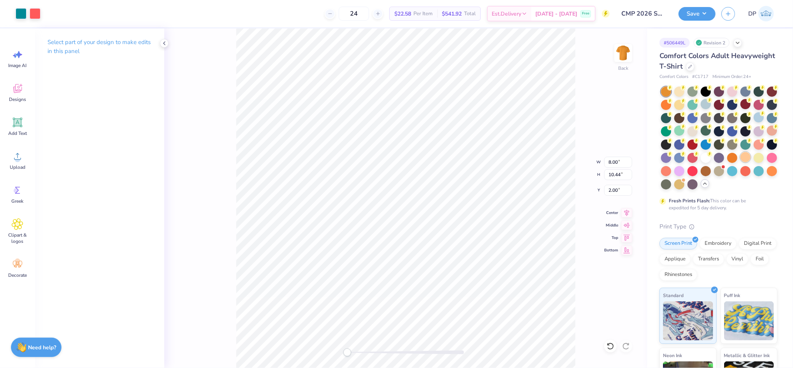
click at [741, 162] on div at bounding box center [746, 157] width 10 height 10
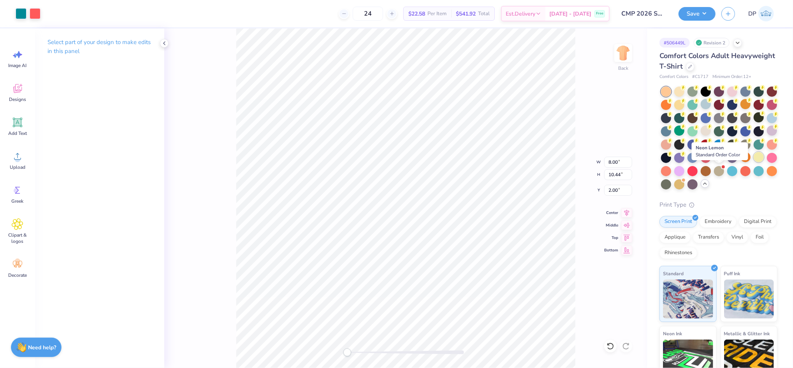
click at [754, 162] on div at bounding box center [759, 157] width 10 height 10
click at [679, 90] on div at bounding box center [679, 91] width 10 height 10
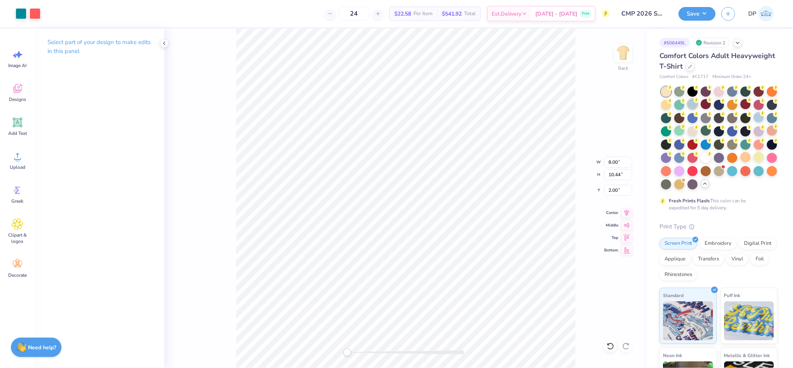
click at [698, 107] on div at bounding box center [693, 104] width 10 height 10
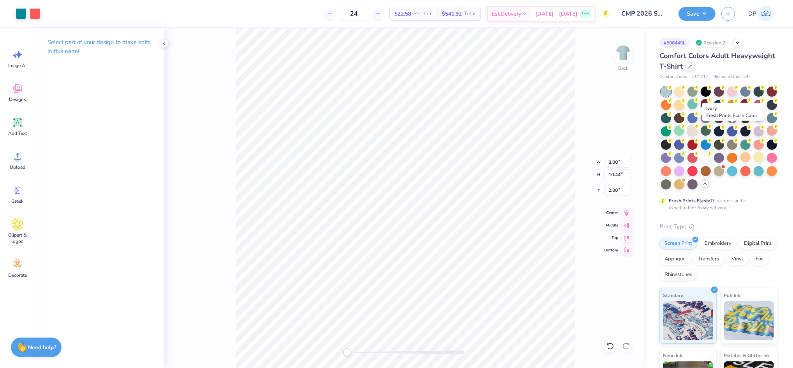
click at [698, 134] on div at bounding box center [693, 130] width 10 height 10
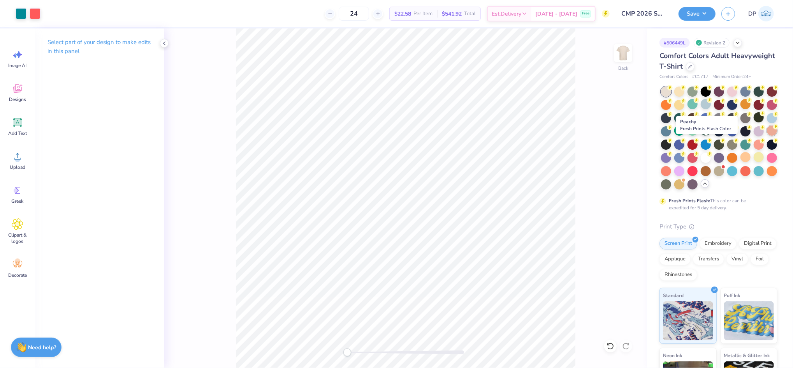
click at [767, 135] on div at bounding box center [772, 130] width 10 height 10
click at [676, 92] on div at bounding box center [679, 91] width 10 height 10
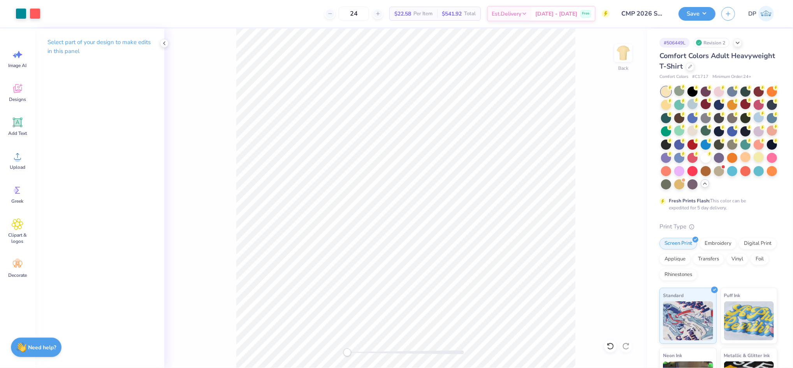
click at [343, 354] on div "Back" at bounding box center [405, 197] width 483 height 339
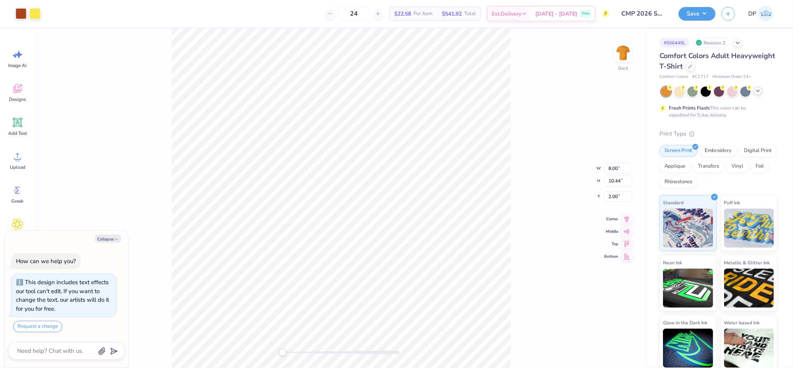
click at [757, 93] on icon at bounding box center [758, 91] width 6 height 6
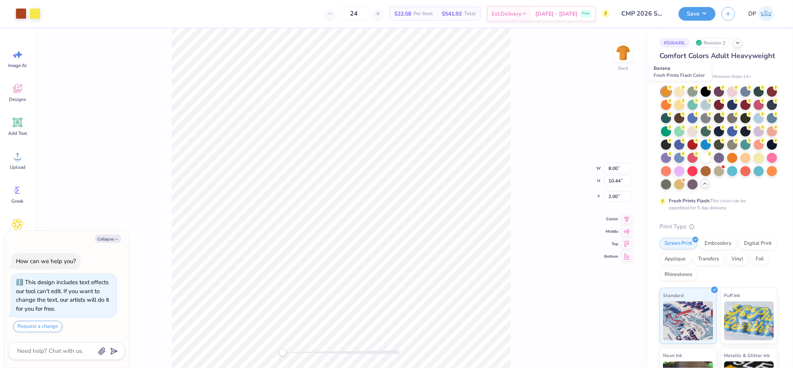
drag, startPoint x: 682, startPoint y: 91, endPoint x: 615, endPoint y: 94, distance: 66.6
click at [682, 91] on div at bounding box center [679, 91] width 10 height 10
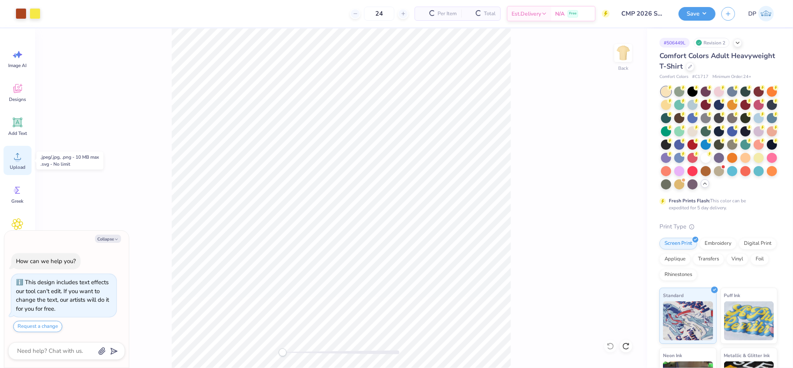
click at [19, 157] on icon at bounding box center [18, 156] width 12 height 12
click at [20, 160] on icon at bounding box center [18, 156] width 12 height 12
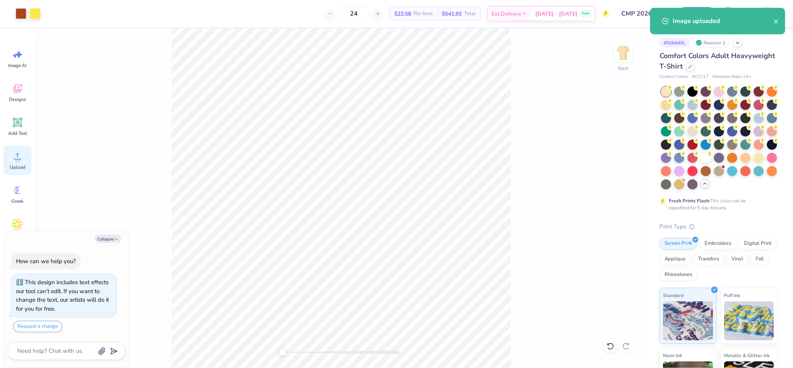
click at [19, 159] on icon at bounding box center [17, 156] width 7 height 7
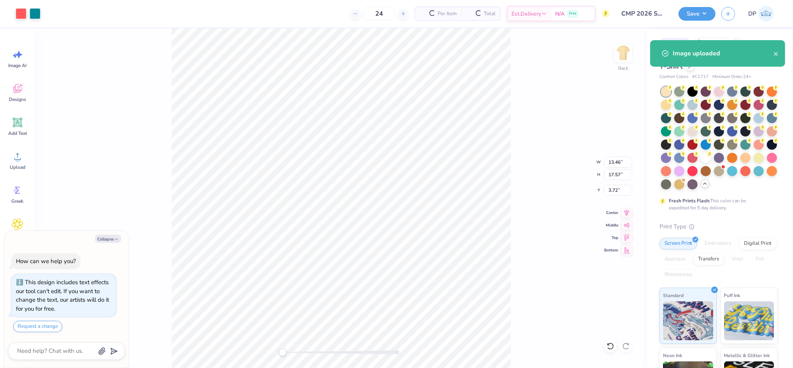
type textarea "x"
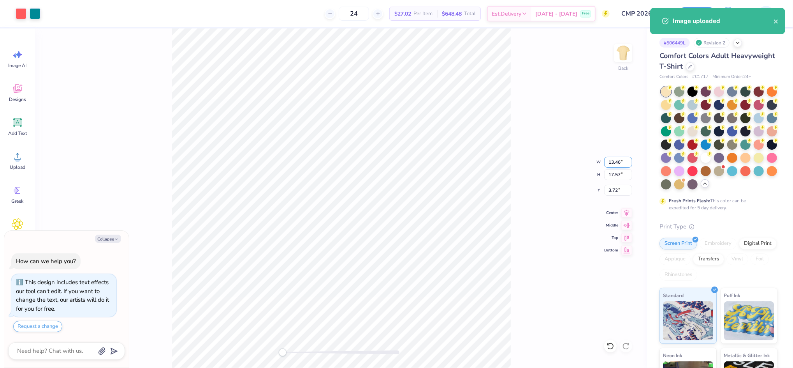
click at [607, 163] on input "13.46" at bounding box center [618, 162] width 28 height 11
type input "8"
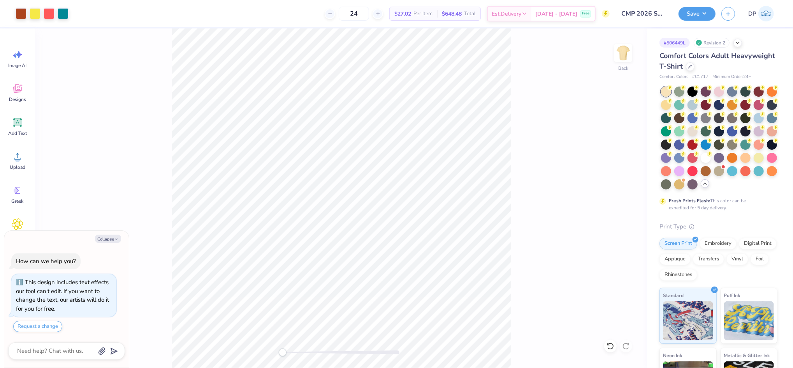
type textarea "x"
click at [612, 166] on input "4.75" at bounding box center [618, 162] width 28 height 11
type input "8"
type textarea "x"
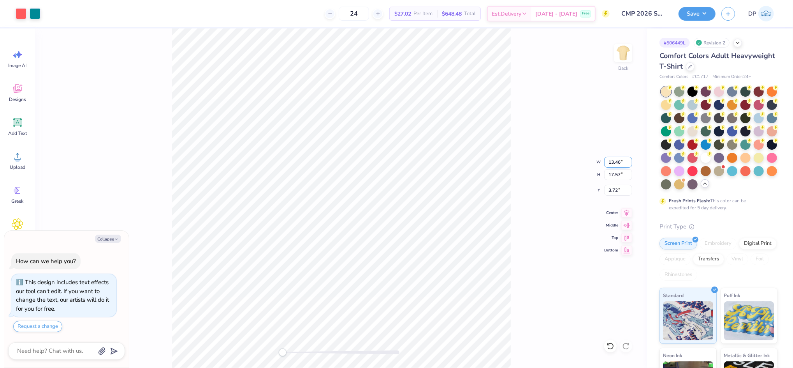
click at [614, 160] on input "13.46" at bounding box center [618, 162] width 28 height 11
type input "11.12"
click at [630, 164] on input "11.12" at bounding box center [618, 162] width 28 height 11
type textarea "x"
click at [611, 192] on input "7.28" at bounding box center [618, 190] width 28 height 11
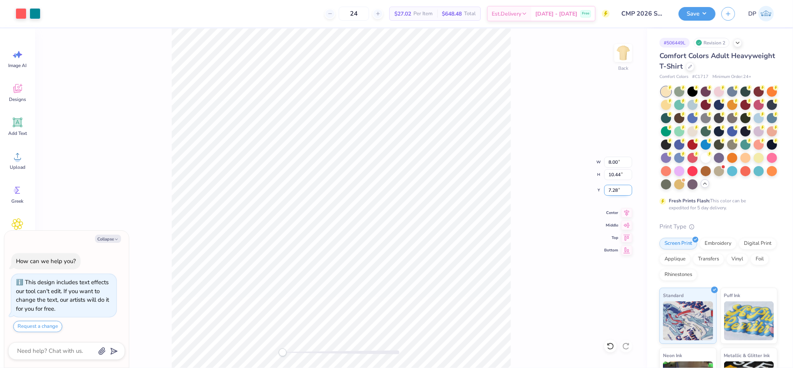
click at [611, 192] on input "7.28" at bounding box center [618, 190] width 28 height 11
type input "2"
click at [532, 184] on div "Back W 8.00 8.00 " H 10.44 10.44 " Y 2 2 " Center Middle Top Bottom" at bounding box center [341, 197] width 612 height 339
type textarea "x"
click at [615, 192] on input "2.06" at bounding box center [618, 190] width 28 height 11
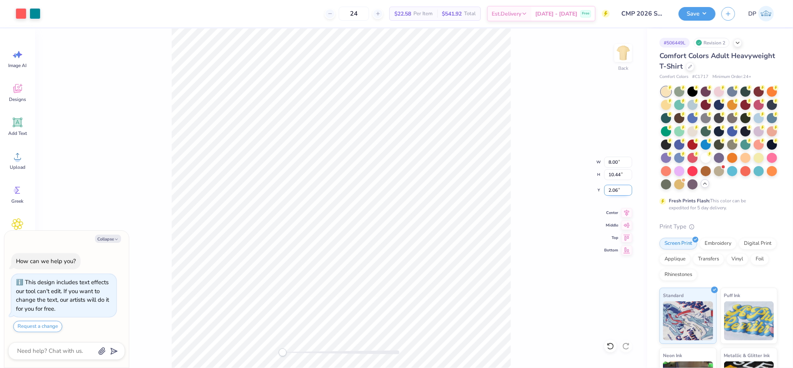
click at [615, 192] on input "2.06" at bounding box center [618, 190] width 28 height 11
type input "2"
click at [160, 19] on div "Art colors 24 $22.58 Per Item $541.92 Total Est. Delivery Sep 21 - 24 Free Desi…" at bounding box center [396, 184] width 793 height 368
click at [705, 9] on button "Save" at bounding box center [697, 13] width 37 height 14
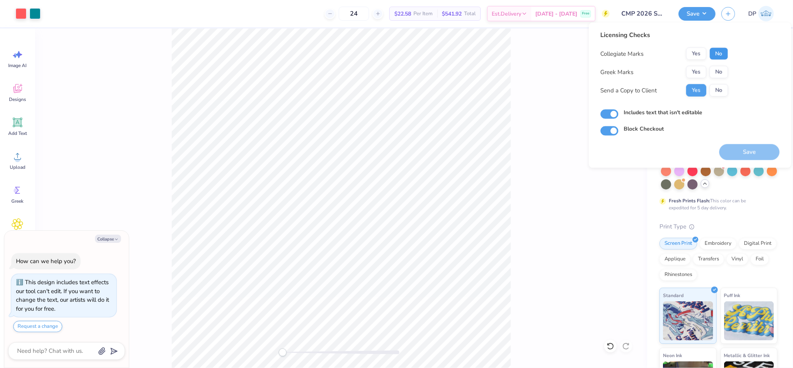
click at [721, 53] on button "No" at bounding box center [719, 53] width 19 height 12
click at [721, 68] on button "No" at bounding box center [719, 72] width 19 height 12
click at [744, 147] on button "Save" at bounding box center [749, 152] width 60 height 16
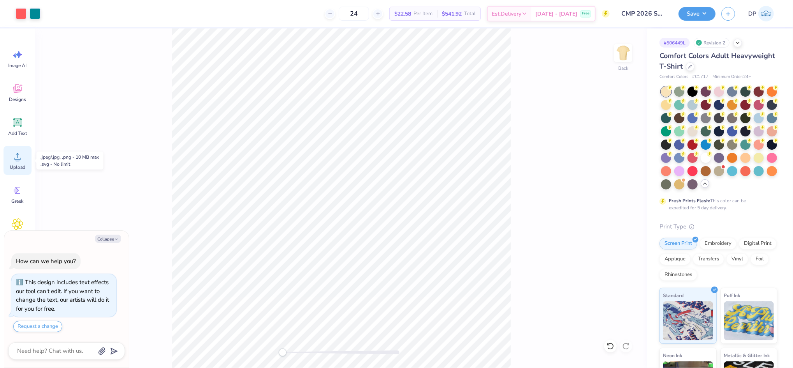
click at [22, 160] on icon at bounding box center [18, 156] width 12 height 12
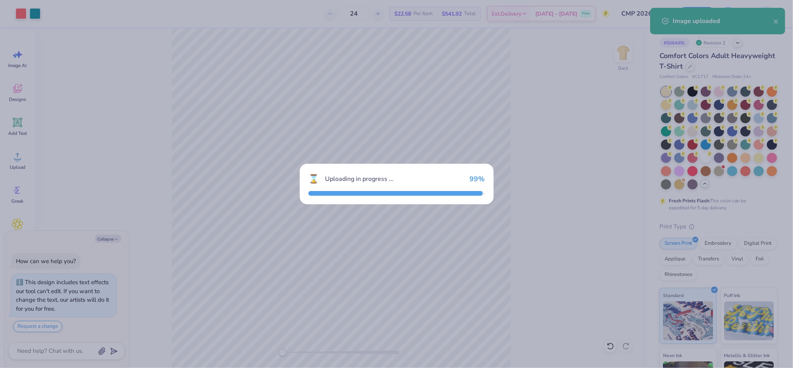
type textarea "x"
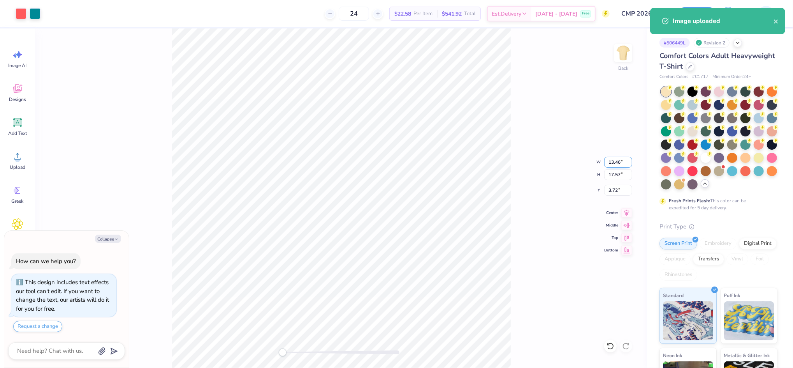
click at [619, 163] on input "13.46" at bounding box center [618, 162] width 28 height 11
type input "11"
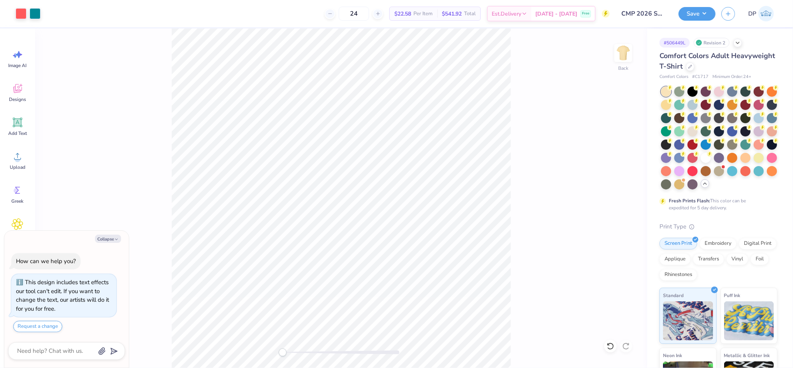
type textarea "x"
click at [612, 162] on input "8.99" at bounding box center [618, 162] width 28 height 11
type input "10"
type textarea "x"
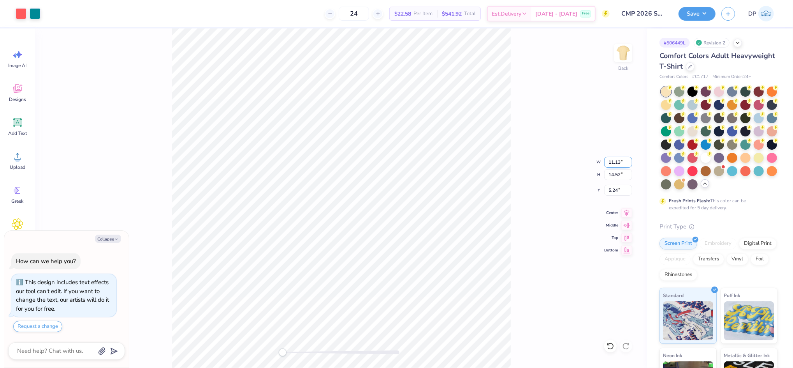
click at [613, 163] on input "11.13" at bounding box center [618, 162] width 28 height 11
type input "10.95"
click at [627, 165] on input "10.95" at bounding box center [618, 162] width 28 height 11
type textarea "x"
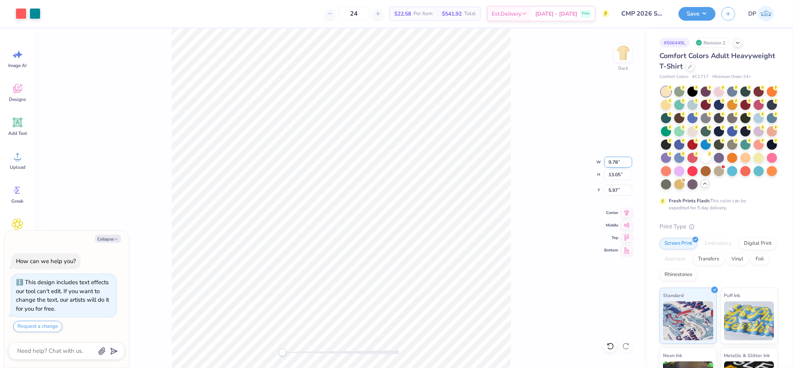
type input "9.78"
click at [627, 164] on input "9.78" at bounding box center [618, 162] width 28 height 11
drag, startPoint x: 625, startPoint y: 159, endPoint x: 564, endPoint y: 162, distance: 60.8
click at [566, 161] on div "Back W 10.00 10.00 " H 13.05 13.05 " Y 5.97 5.97 " Center Middle Top Bottom" at bounding box center [341, 197] width 612 height 339
type textarea "x"
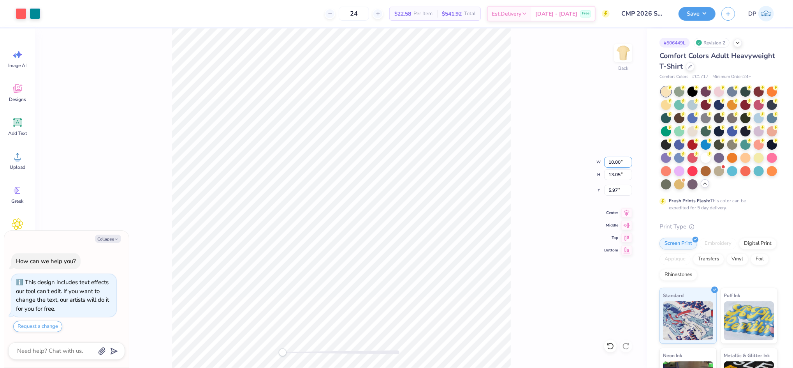
click at [621, 163] on input "10.00" at bounding box center [618, 162] width 28 height 11
type input "8"
type textarea "x"
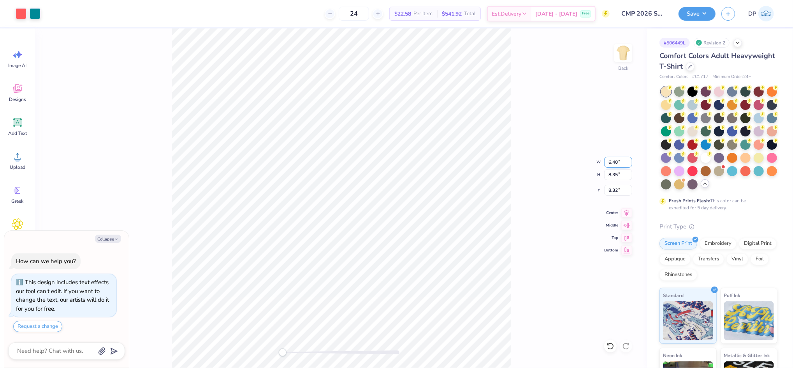
click at [617, 162] on input "6.40" at bounding box center [618, 162] width 28 height 11
type input "6.67"
click at [627, 159] on input "6.67" at bounding box center [618, 162] width 28 height 11
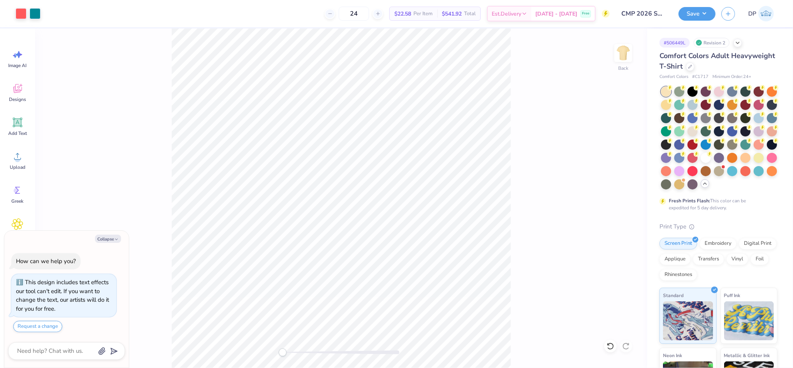
type textarea "x"
click at [616, 191] on input "7.28" at bounding box center [618, 190] width 28 height 11
type input "2"
click at [709, 16] on button "Save" at bounding box center [697, 13] width 37 height 14
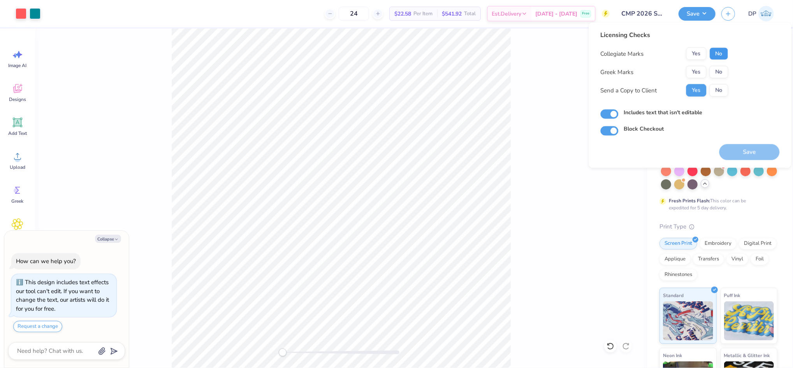
click at [724, 54] on button "No" at bounding box center [719, 53] width 19 height 12
click at [723, 69] on button "No" at bounding box center [719, 72] width 19 height 12
click at [748, 150] on button "Save" at bounding box center [749, 152] width 60 height 16
type textarea "x"
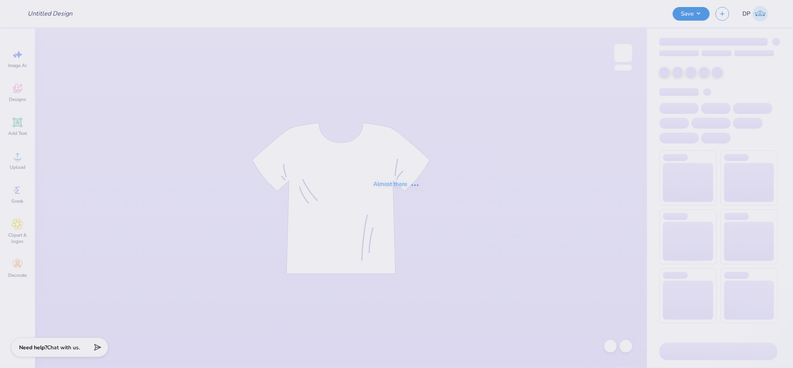
type input "CMP 2026 Swag - Playa Luna"
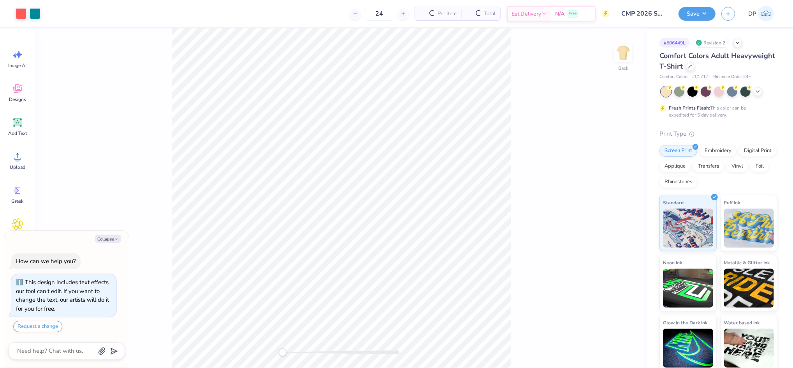
type textarea "x"
